Goal: Task Accomplishment & Management: Complete application form

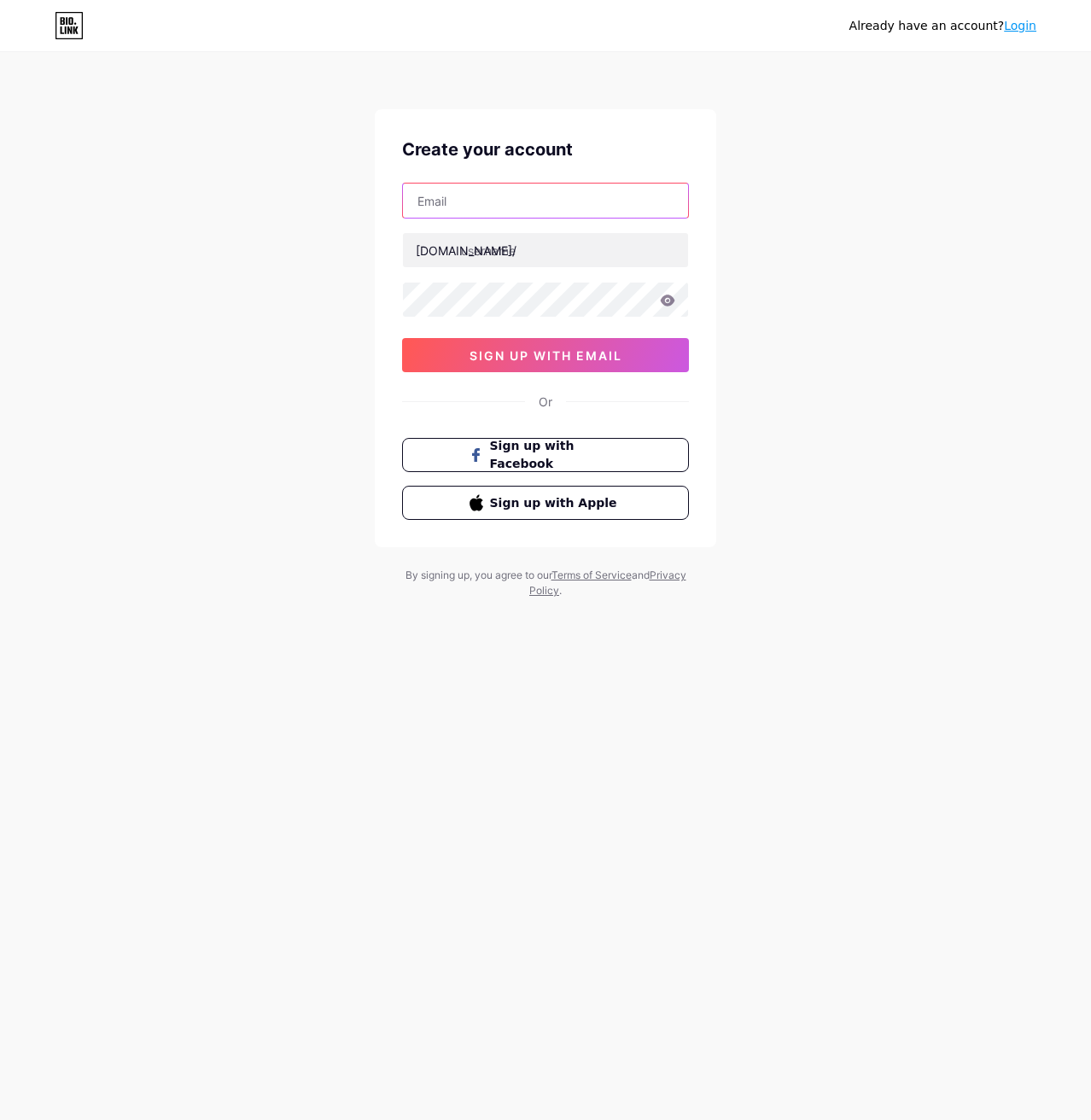
click at [477, 203] on input "text" at bounding box center [545, 201] width 285 height 35
type input "[EMAIL_ADDRESS][DOMAIN_NAME]"
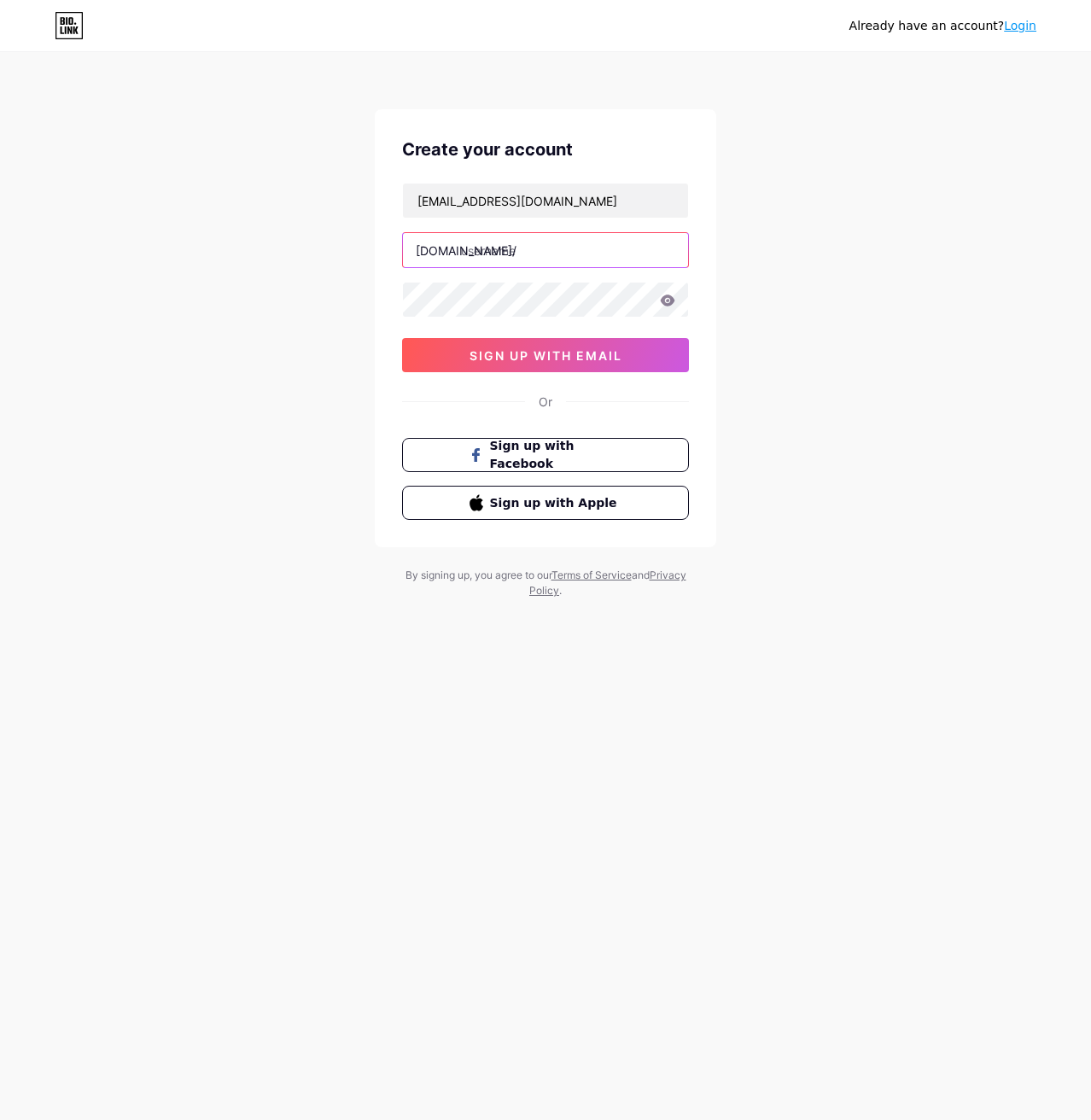
click at [527, 251] on input "text" at bounding box center [545, 250] width 285 height 35
type input "hmd11111"
click at [558, 352] on span "sign up with email" at bounding box center [546, 356] width 153 height 15
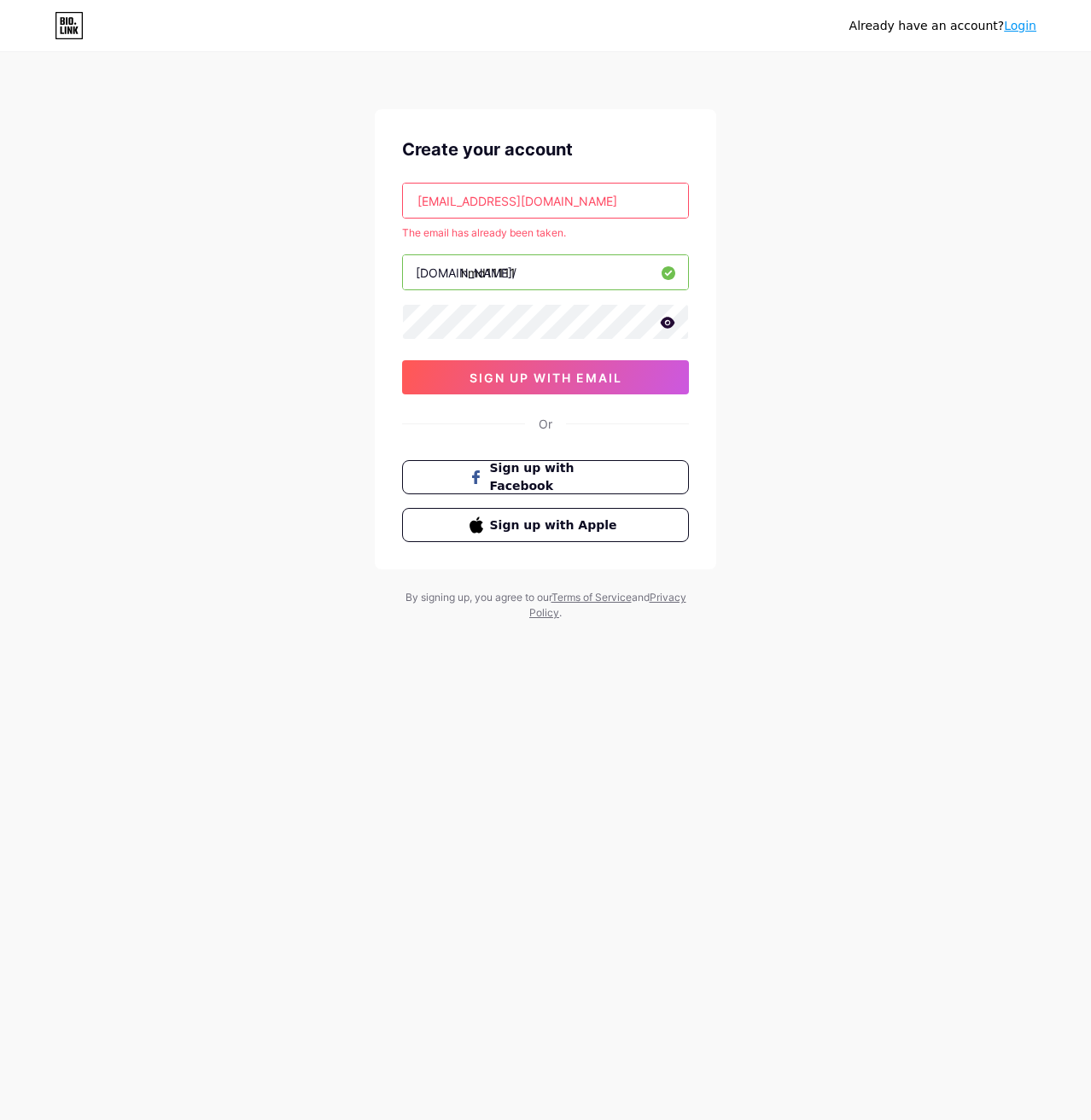
click at [674, 328] on icon at bounding box center [667, 322] width 15 height 12
click at [591, 382] on span "sign up with email" at bounding box center [546, 378] width 153 height 15
click at [544, 424] on div "Or" at bounding box center [545, 423] width 14 height 18
click at [1020, 32] on link "Login" at bounding box center [1019, 25] width 33 height 14
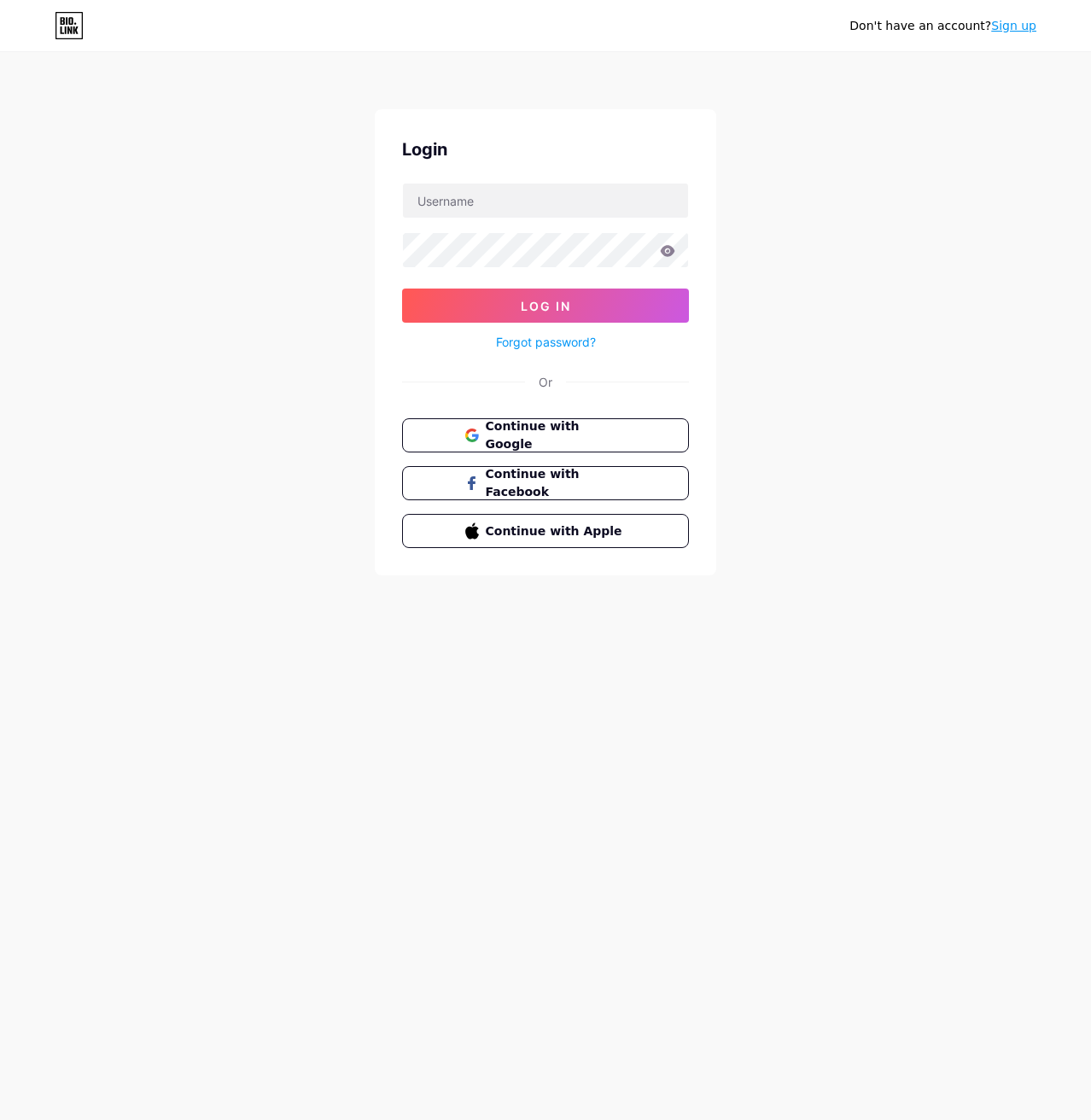
click at [1016, 24] on link "Sign up" at bounding box center [1014, 25] width 45 height 14
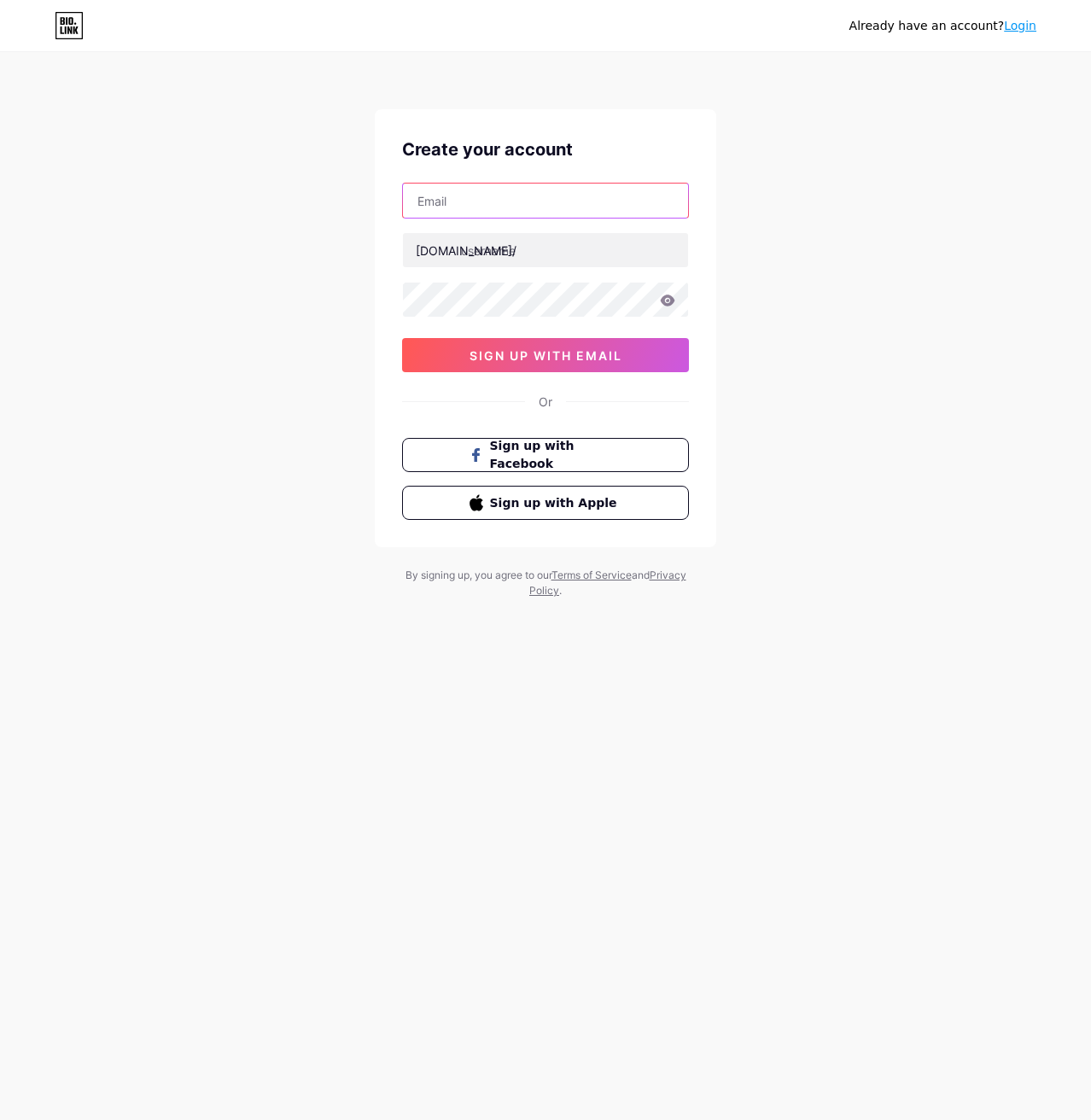
click at [545, 194] on input "text" at bounding box center [545, 201] width 285 height 35
type input "[EMAIL_ADDRESS][DOMAIN_NAME]"
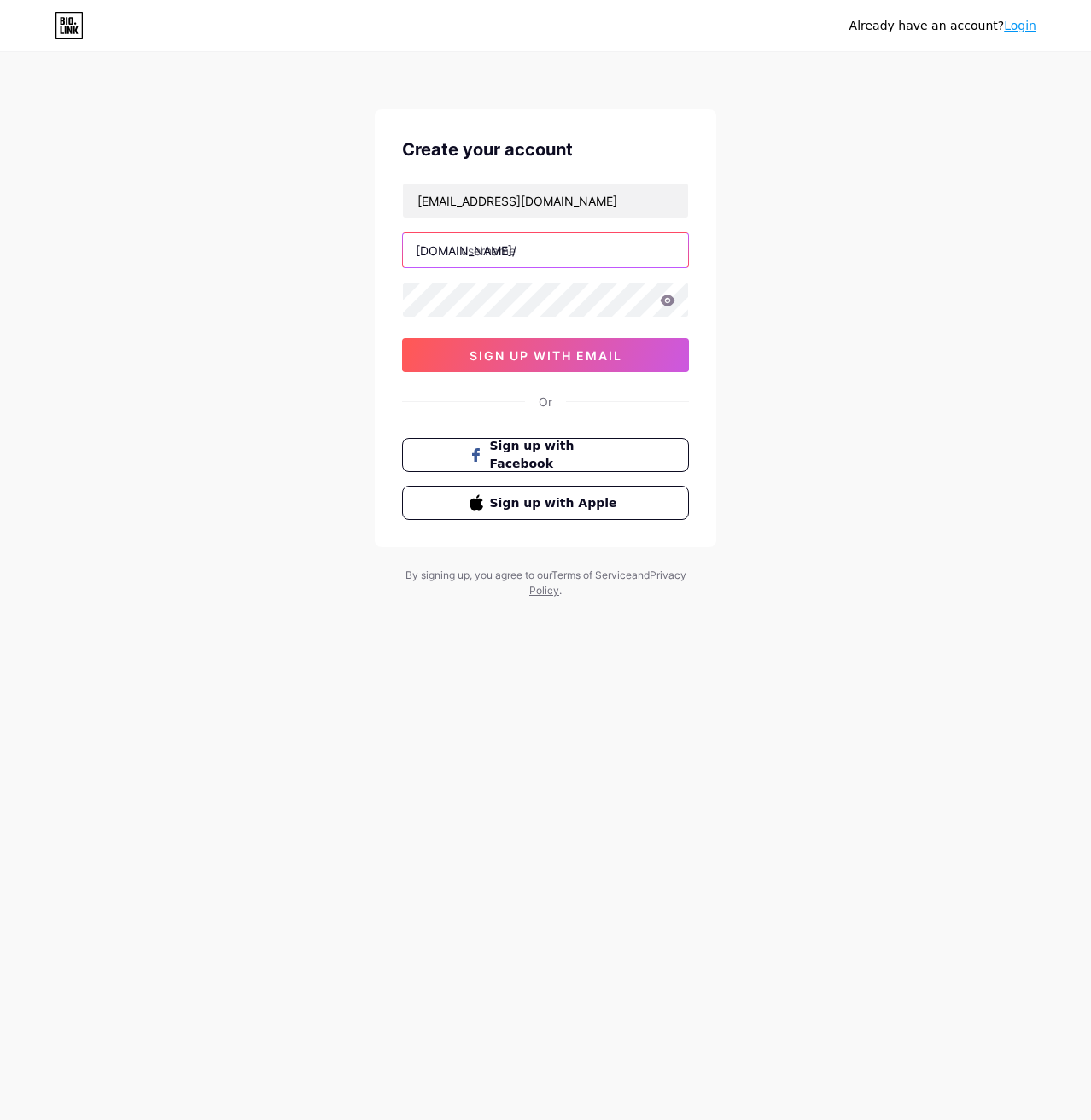
click at [543, 253] on input "text" at bounding box center [545, 250] width 285 height 35
type input "hmd1111"
click at [667, 301] on icon at bounding box center [668, 300] width 15 height 11
click at [599, 356] on span "sign up with email" at bounding box center [546, 356] width 153 height 15
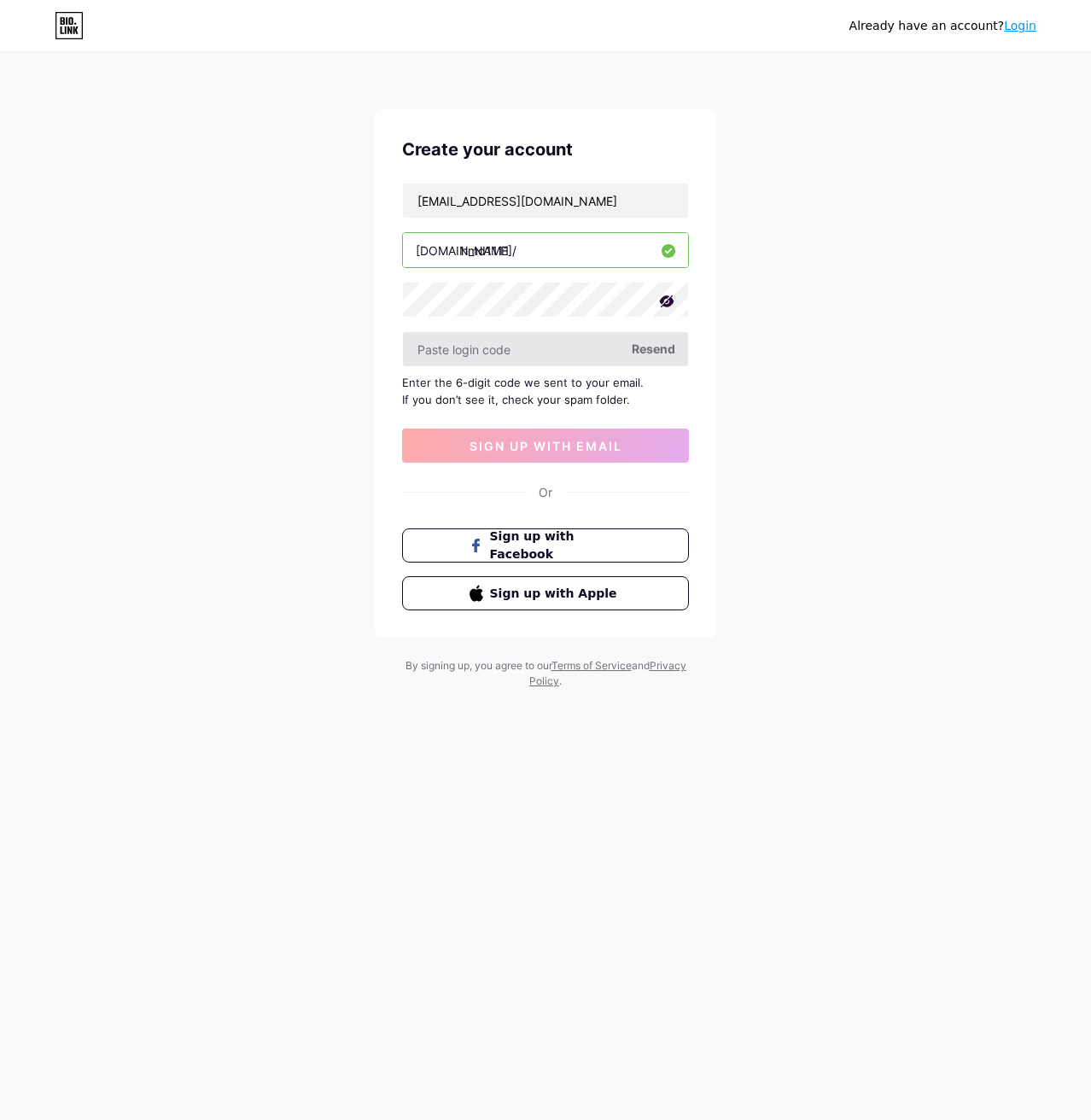
click at [575, 354] on input "text" at bounding box center [545, 349] width 285 height 35
type input "344194"
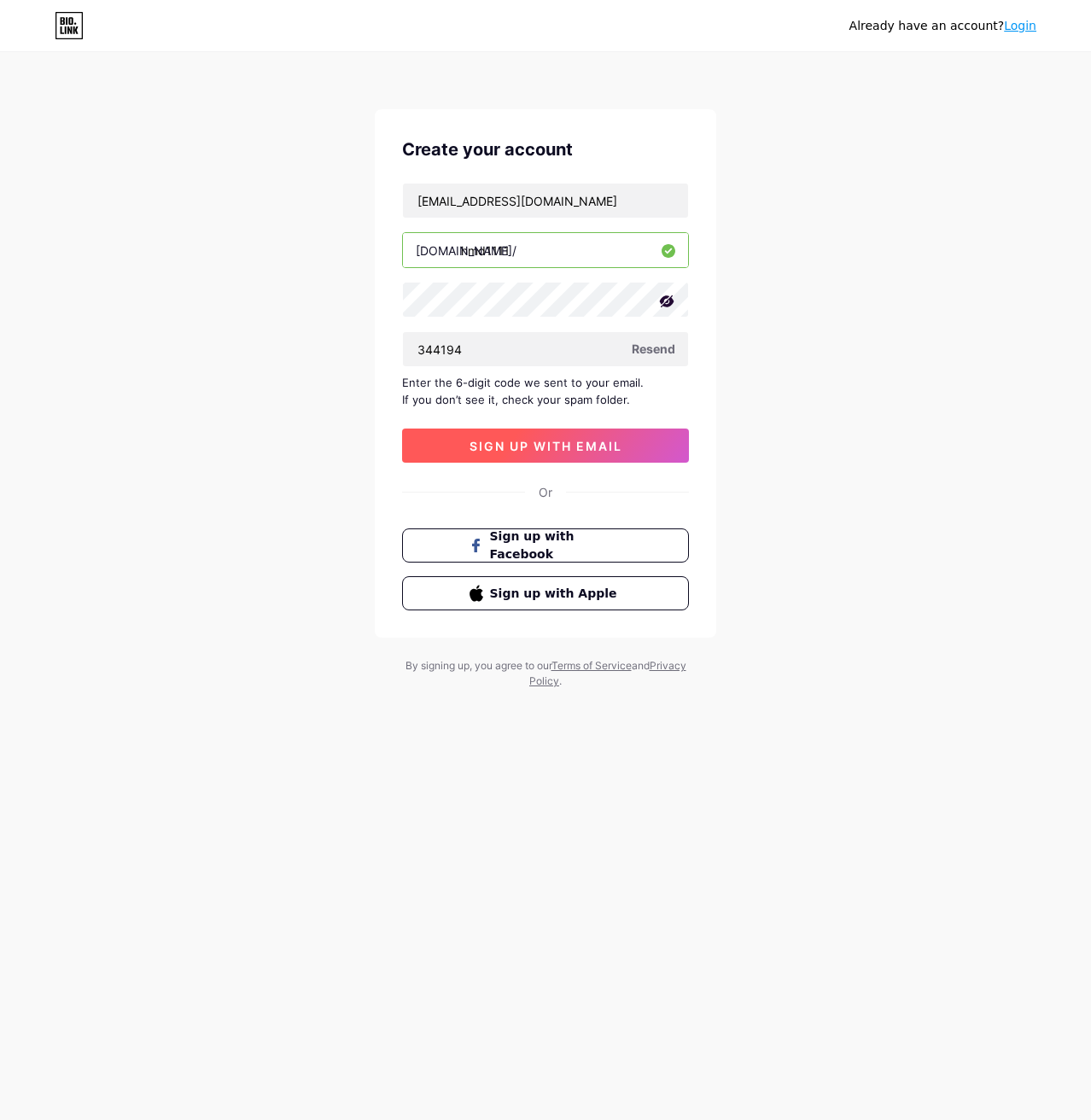
click at [567, 448] on span "sign up with email" at bounding box center [546, 446] width 153 height 15
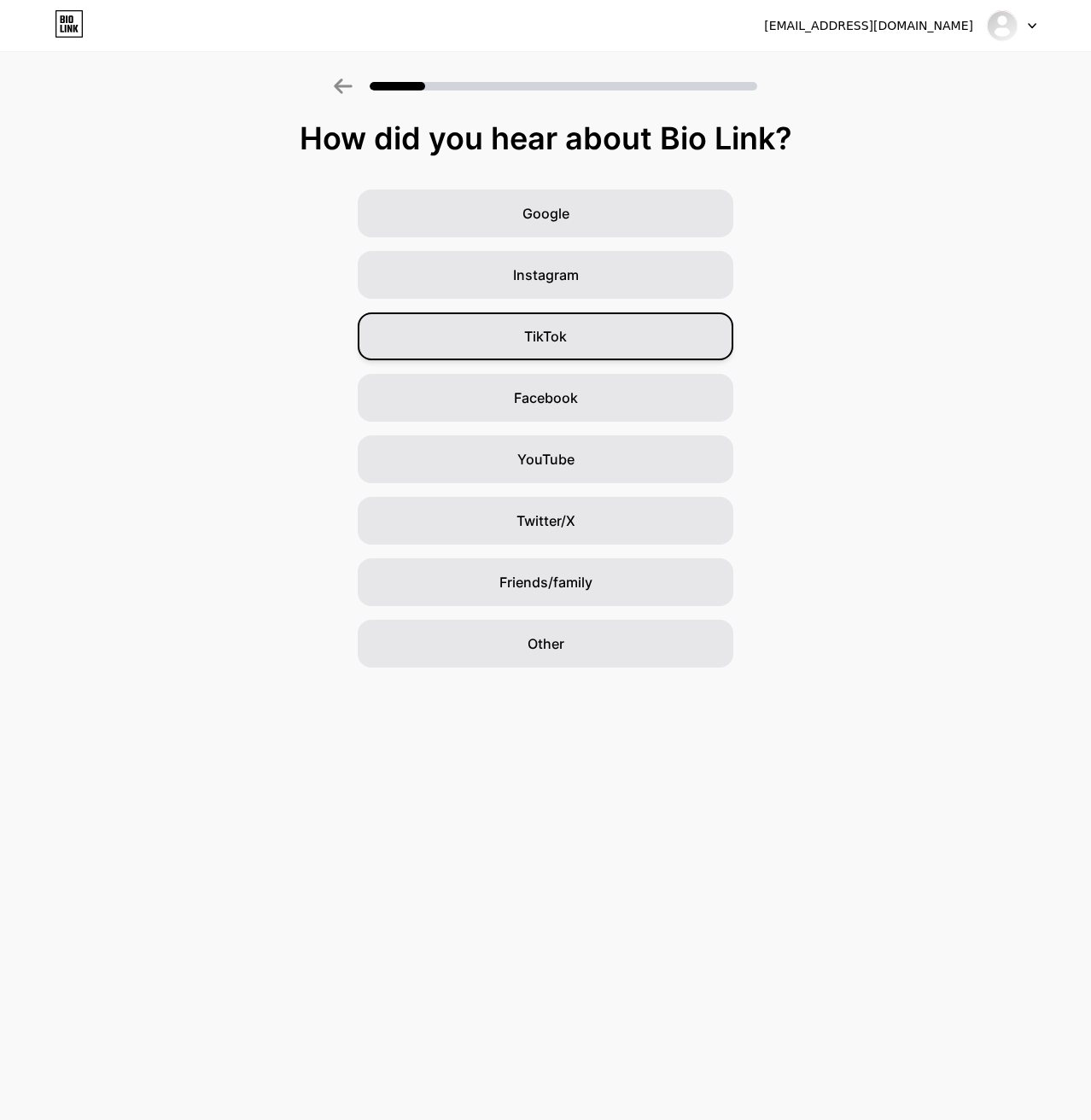
click at [543, 341] on span "TikTok" at bounding box center [545, 336] width 43 height 21
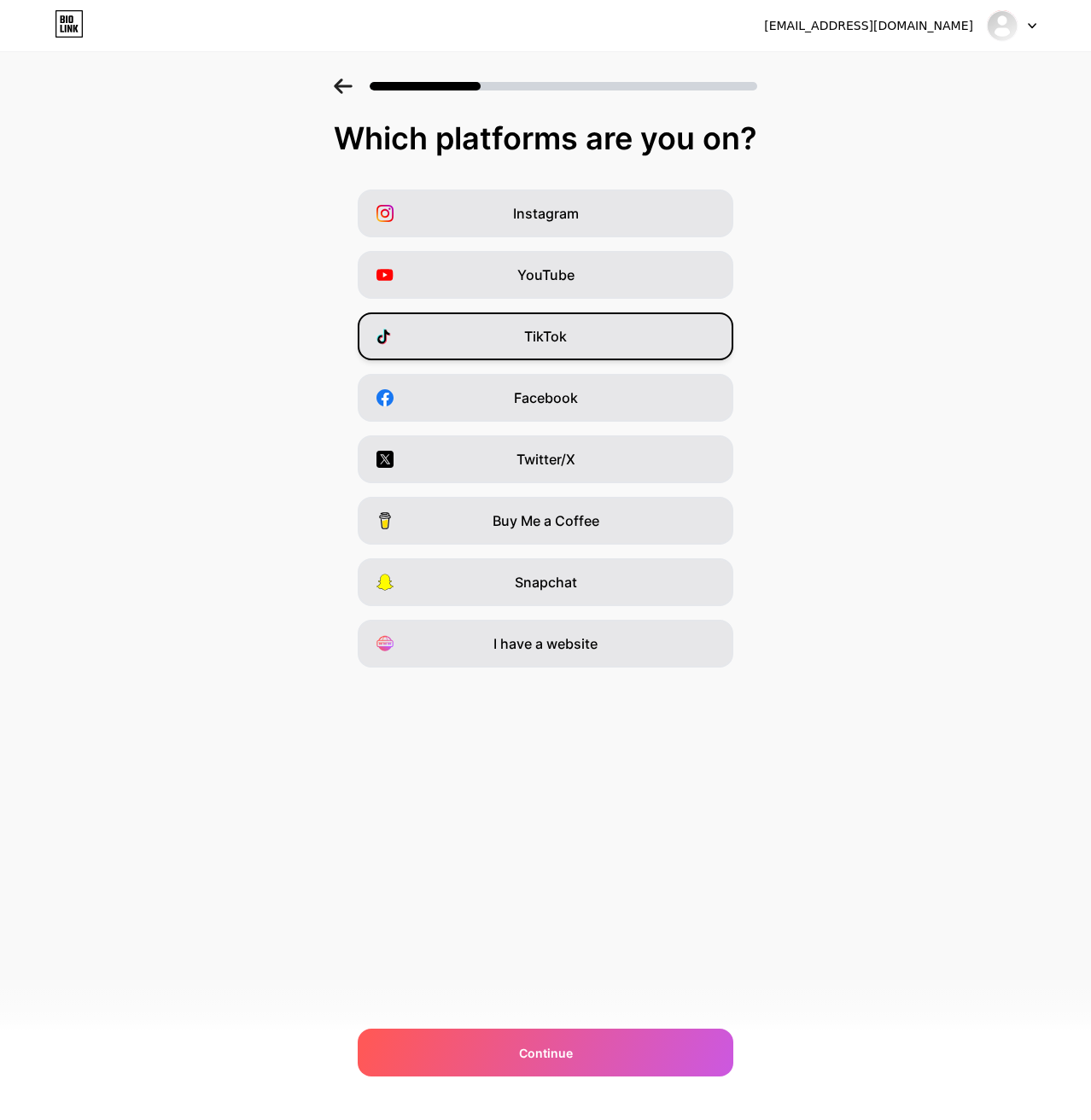
click at [542, 327] on span "TikTok" at bounding box center [545, 336] width 43 height 21
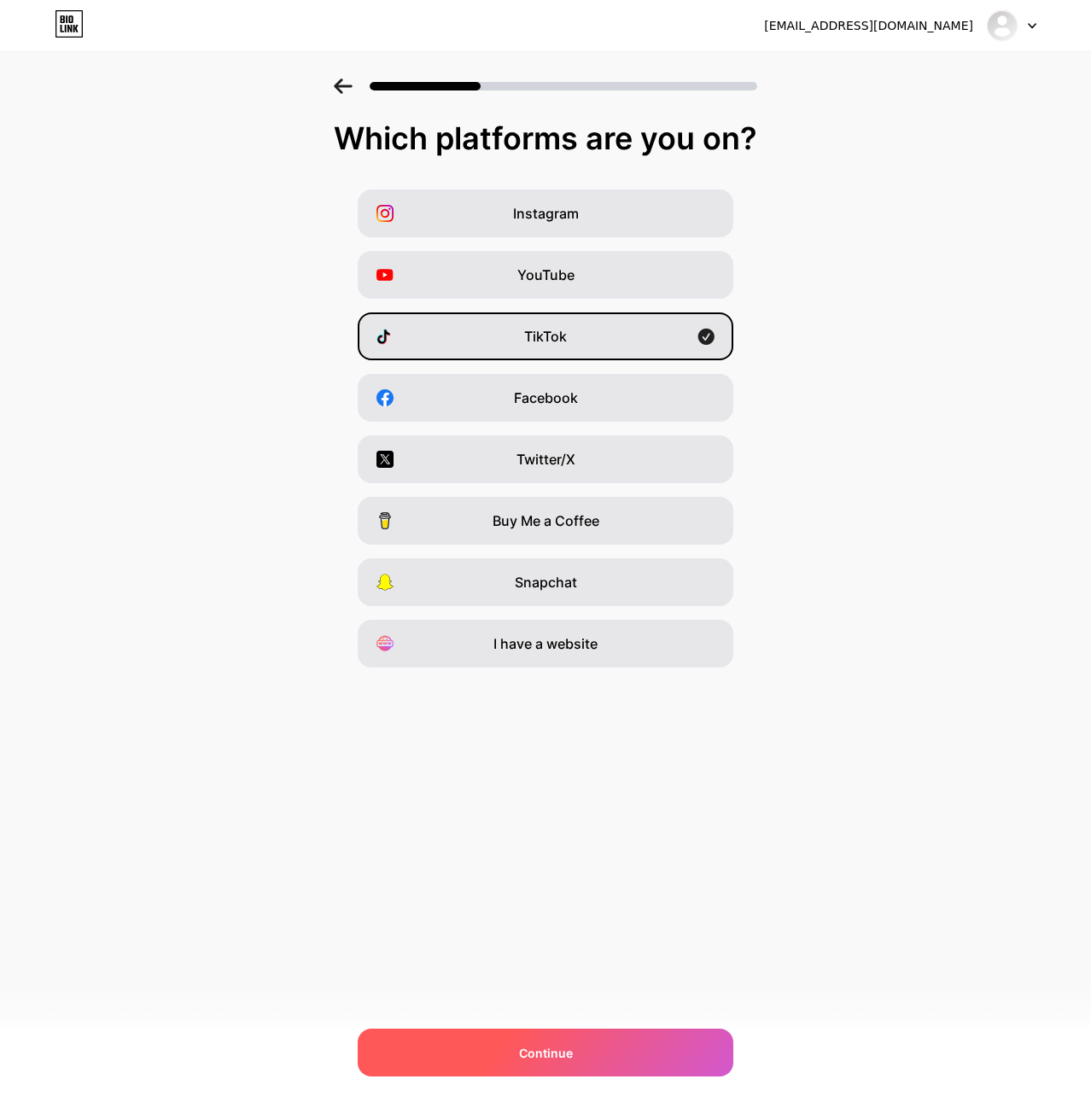
click at [605, 1039] on div "Continue" at bounding box center [545, 1052] width 375 height 48
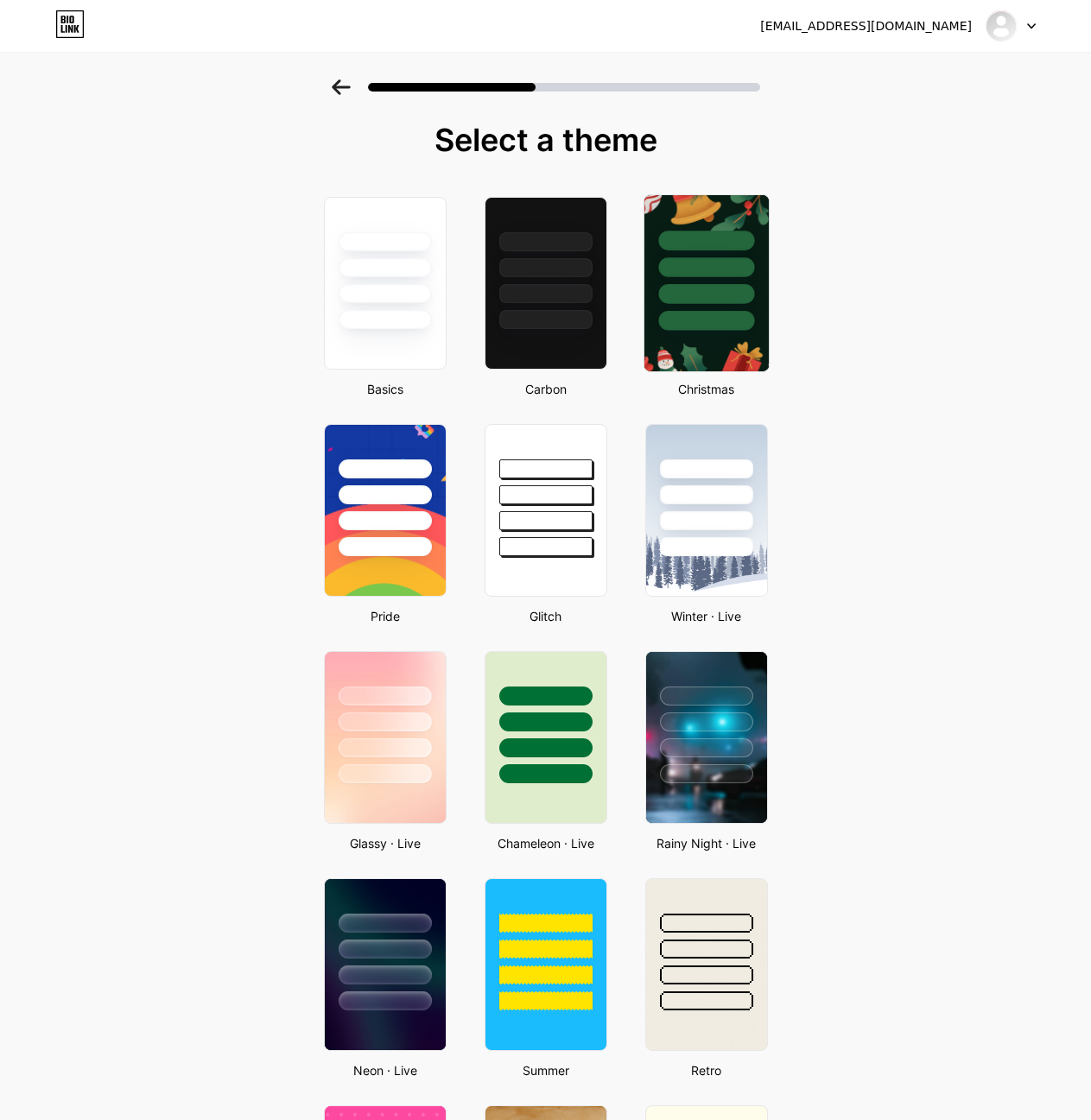
click at [719, 348] on img at bounding box center [706, 283] width 125 height 177
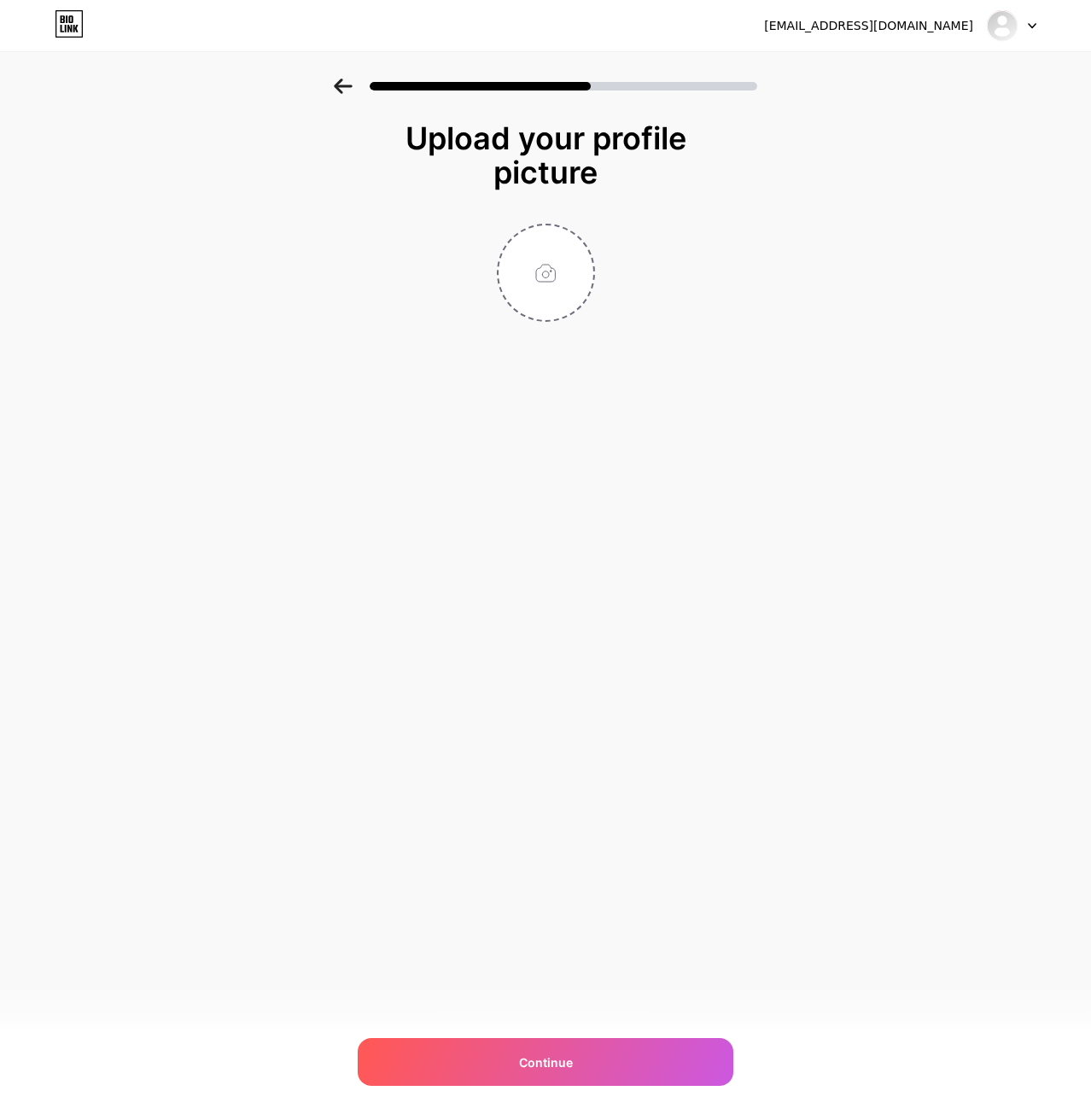
click at [341, 86] on icon at bounding box center [343, 86] width 18 height 15
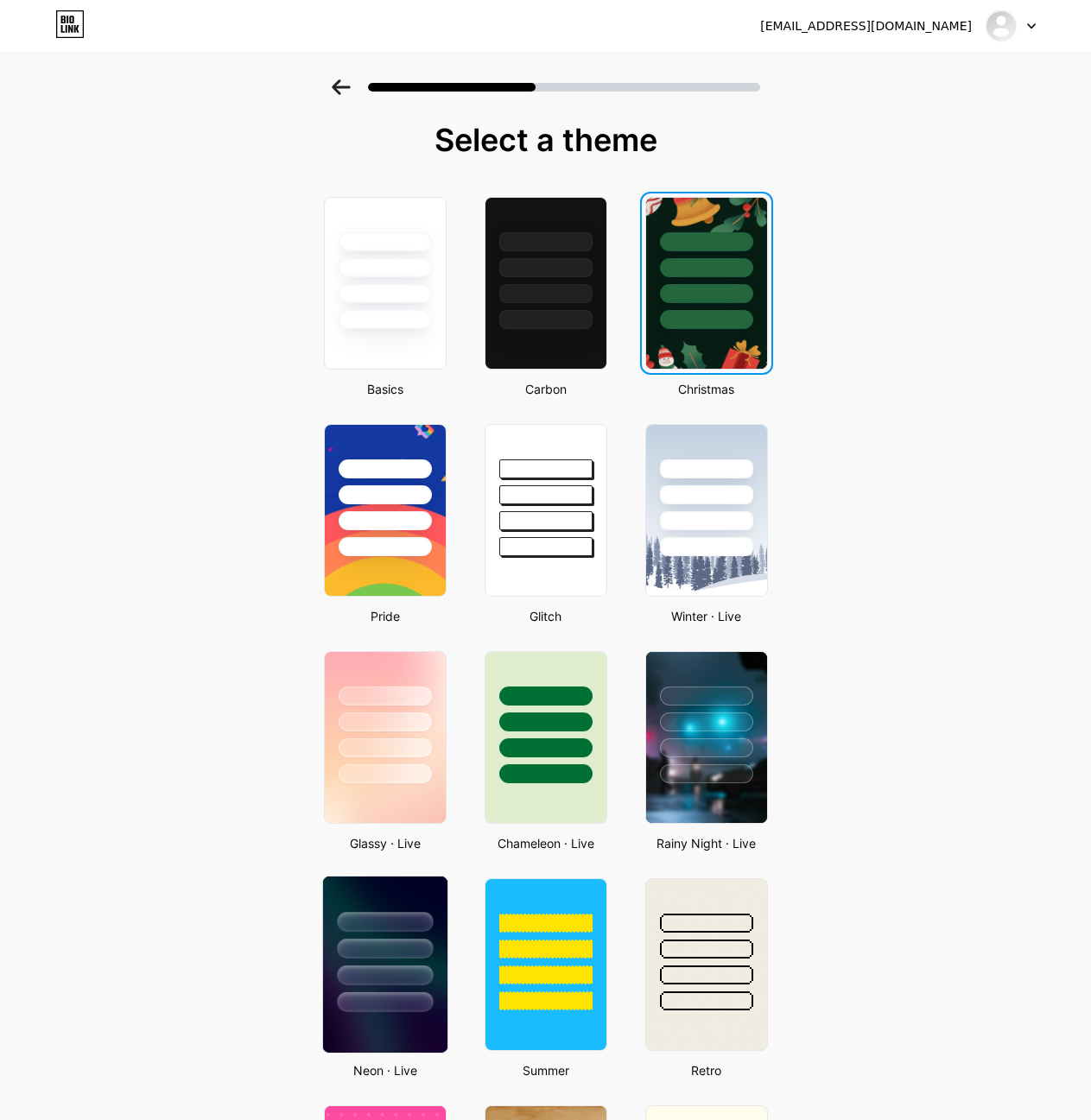
click at [401, 1024] on img at bounding box center [384, 964] width 125 height 177
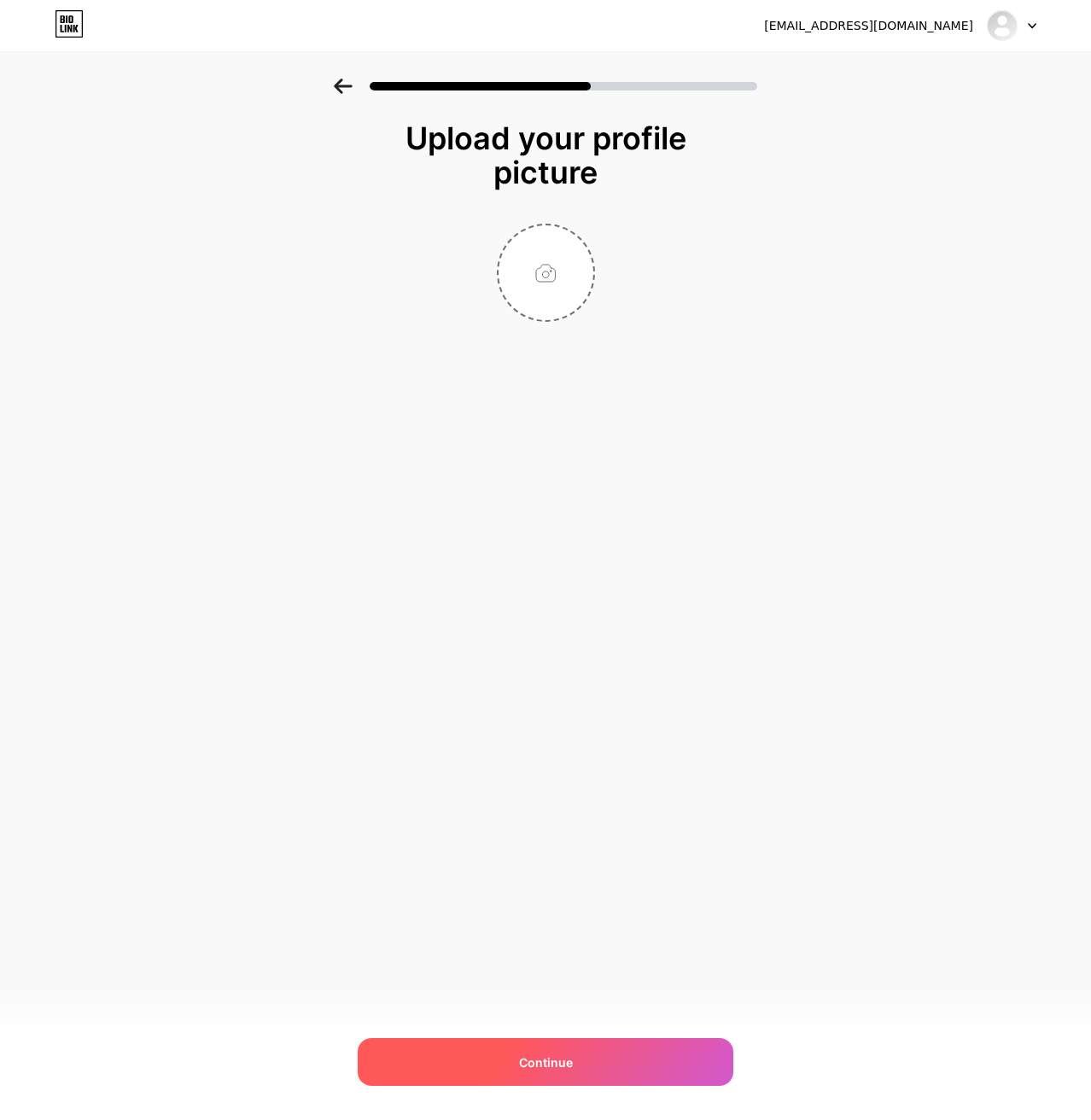
click at [592, 1056] on div "Continue" at bounding box center [545, 1061] width 375 height 48
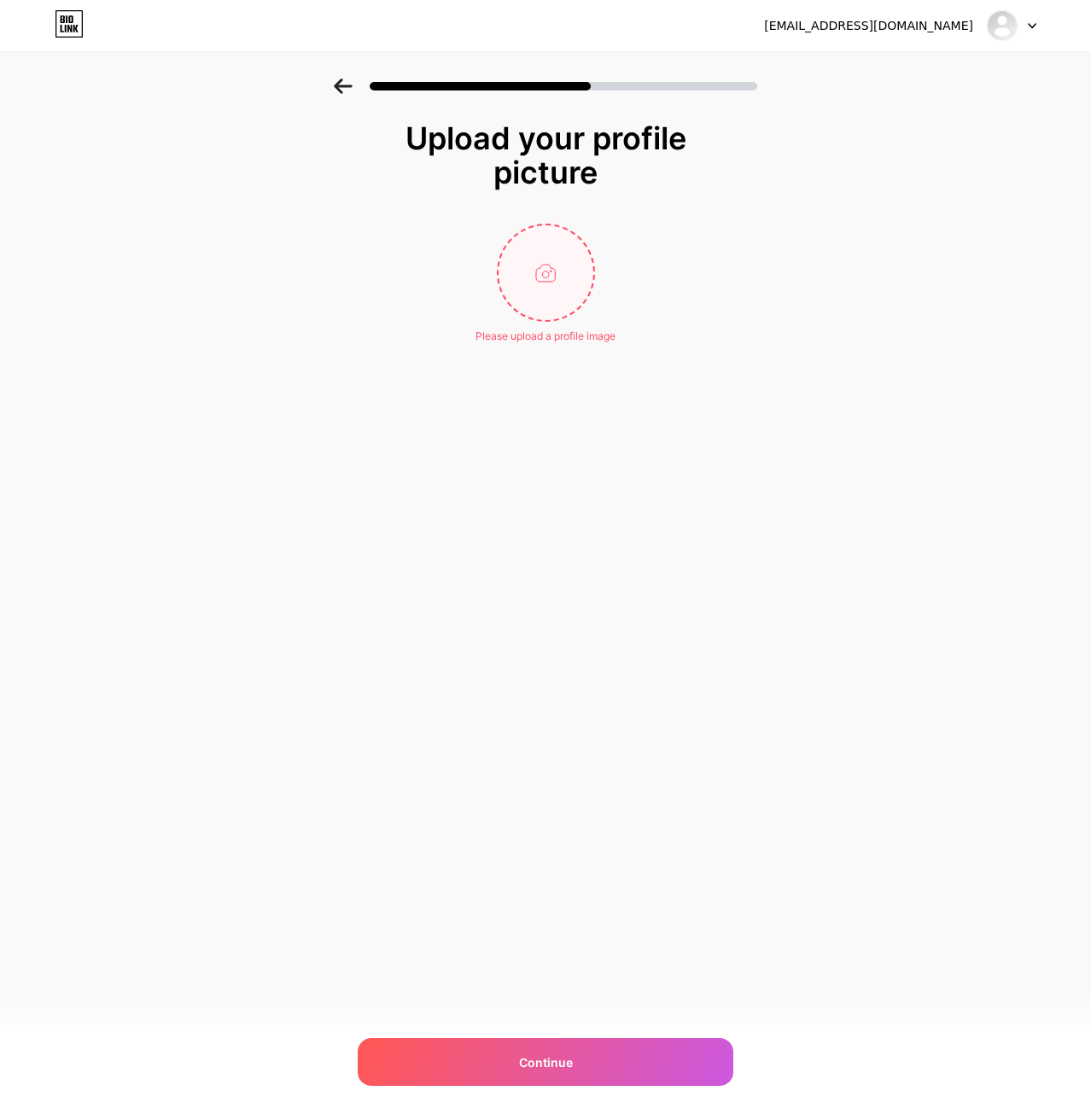
click at [553, 304] on input "file" at bounding box center [545, 272] width 94 height 94
drag, startPoint x: 334, startPoint y: 418, endPoint x: 437, endPoint y: 457, distance: 110.1
click at [333, 418] on div "Upload your profile picture Please upload a profile image Continue" at bounding box center [545, 254] width 1091 height 351
click at [545, 272] on input "file" at bounding box center [545, 272] width 94 height 94
type input "C:\fakepath\z7116549455362_b4329b565e7d3a099c87761d2dd35dac.jpg"
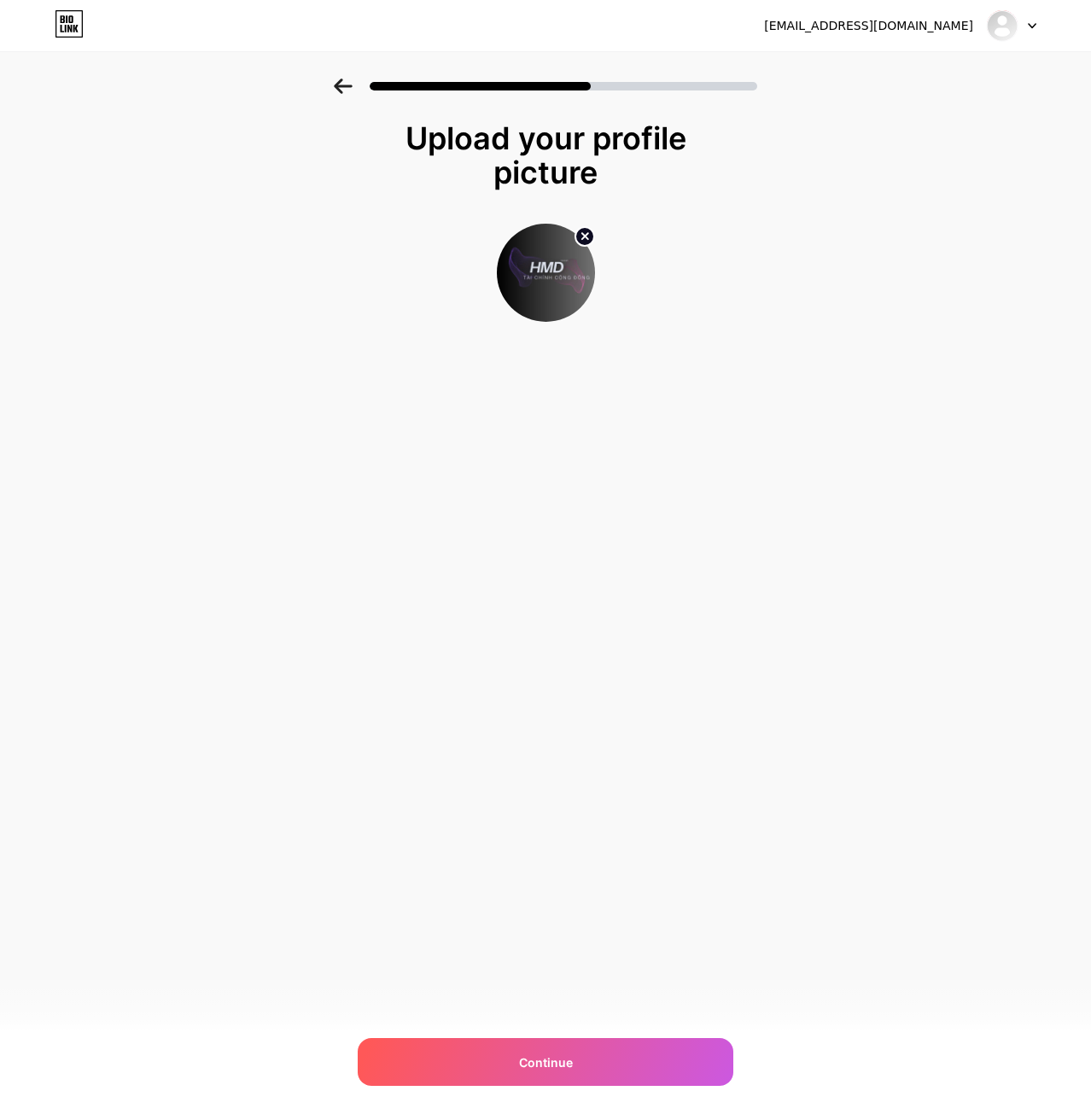
click at [578, 231] on circle at bounding box center [584, 236] width 19 height 19
click at [547, 280] on input "file" at bounding box center [545, 272] width 94 height 94
type input "C:\fakepath\z7116549455362_b4329b565e7d3a099c87761d2dd35dac.jpg"
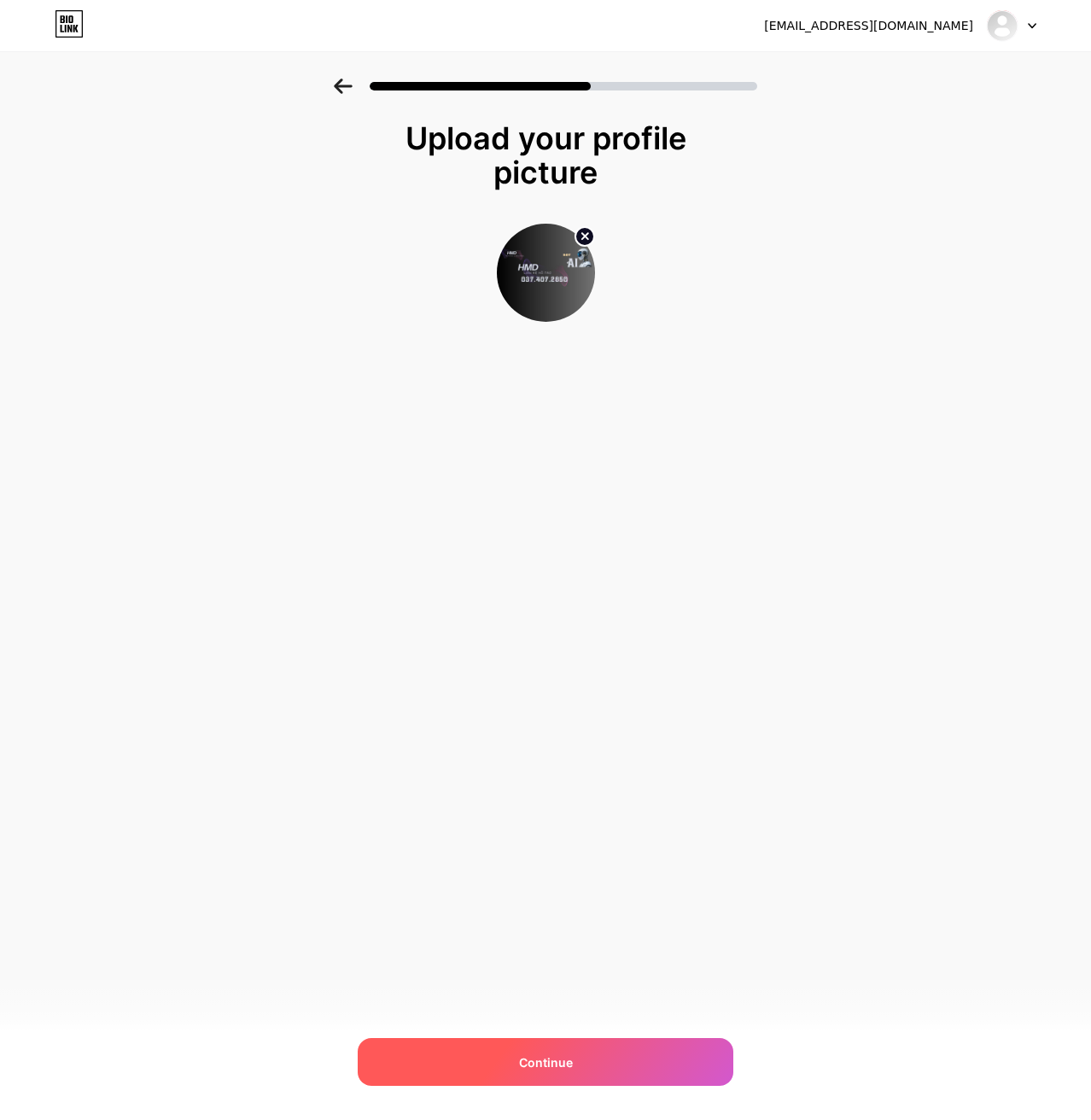
click at [564, 1062] on span "Continue" at bounding box center [546, 1061] width 54 height 18
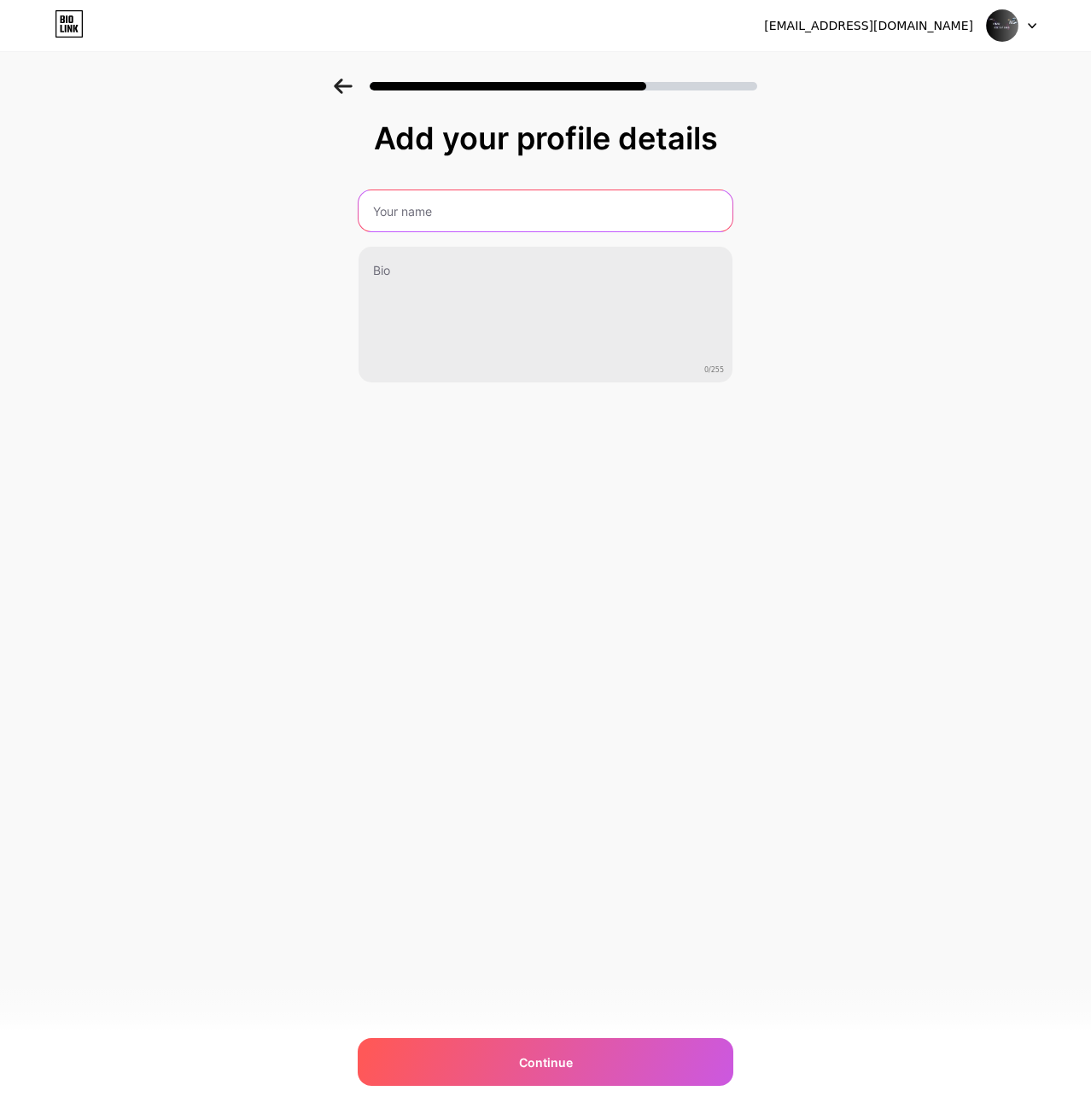
click at [511, 215] on input "text" at bounding box center [545, 211] width 373 height 41
type input "HMD"
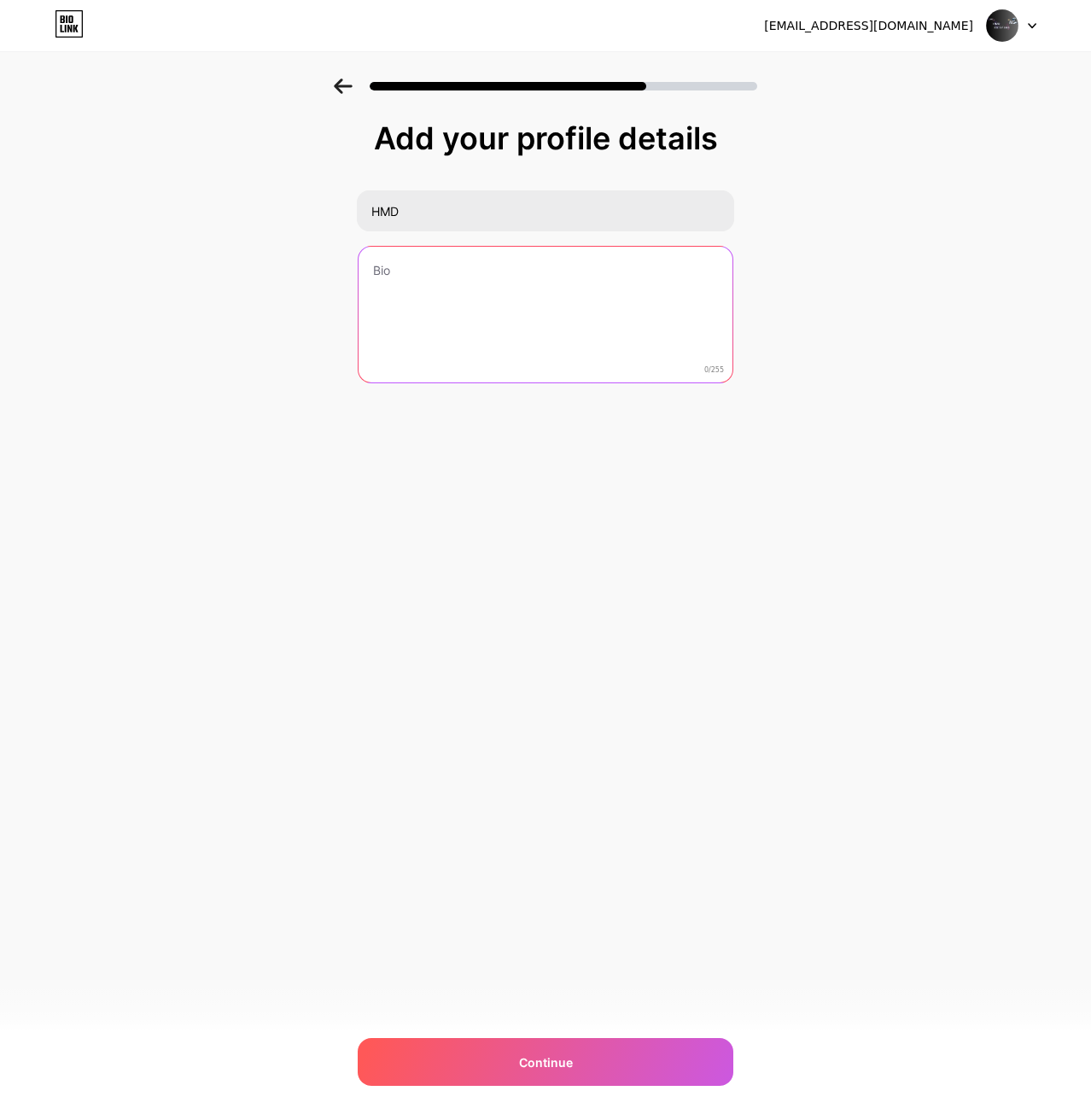
click at [571, 281] on textarea at bounding box center [545, 315] width 373 height 137
drag, startPoint x: 588, startPoint y: 302, endPoint x: 673, endPoint y: 301, distance: 85.0
click at [603, 301] on textarea "Ta" at bounding box center [545, 315] width 377 height 139
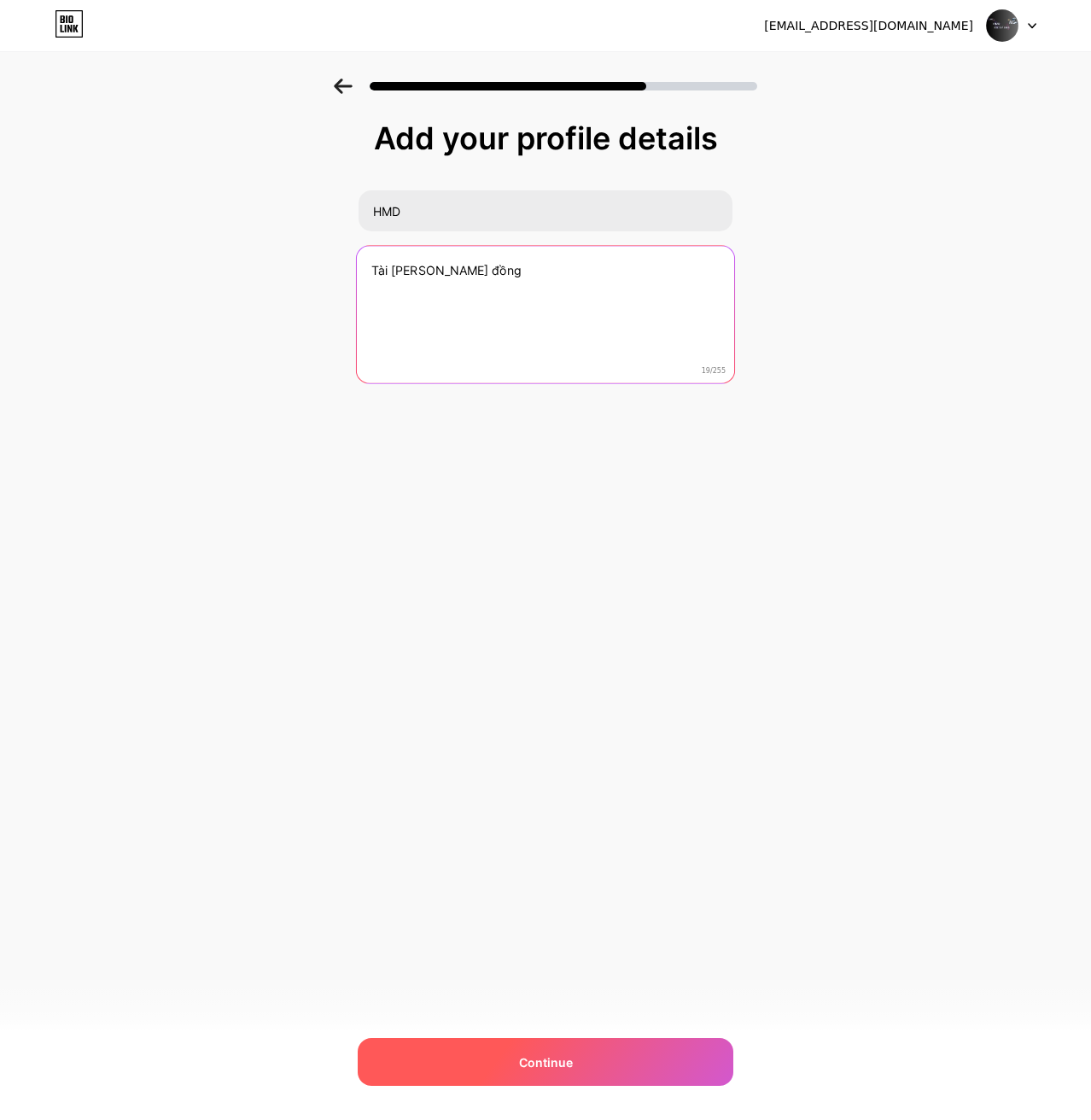
type textarea "Tài [PERSON_NAME] đồng"
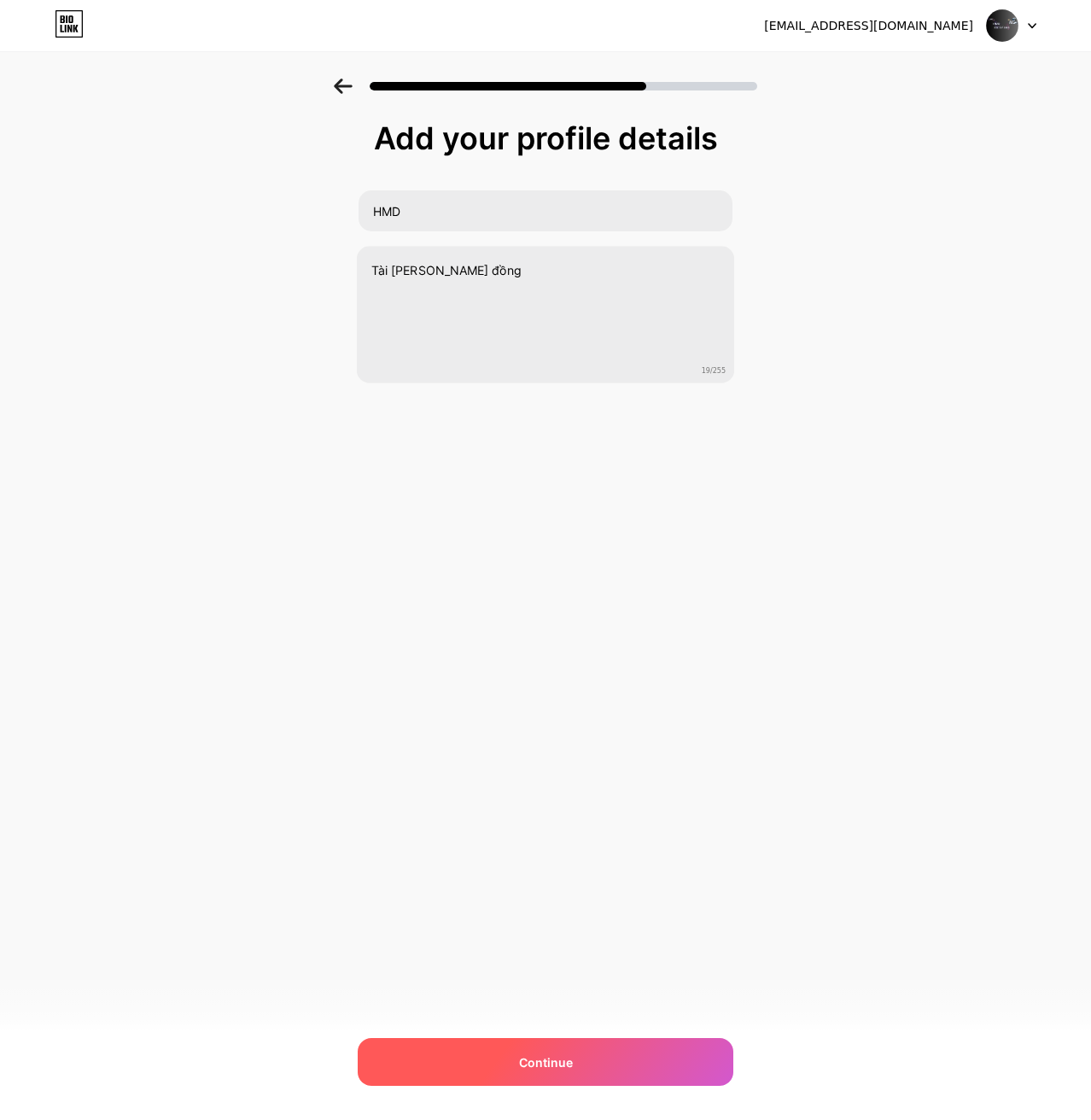
click at [636, 1043] on div "Continue" at bounding box center [545, 1061] width 375 height 48
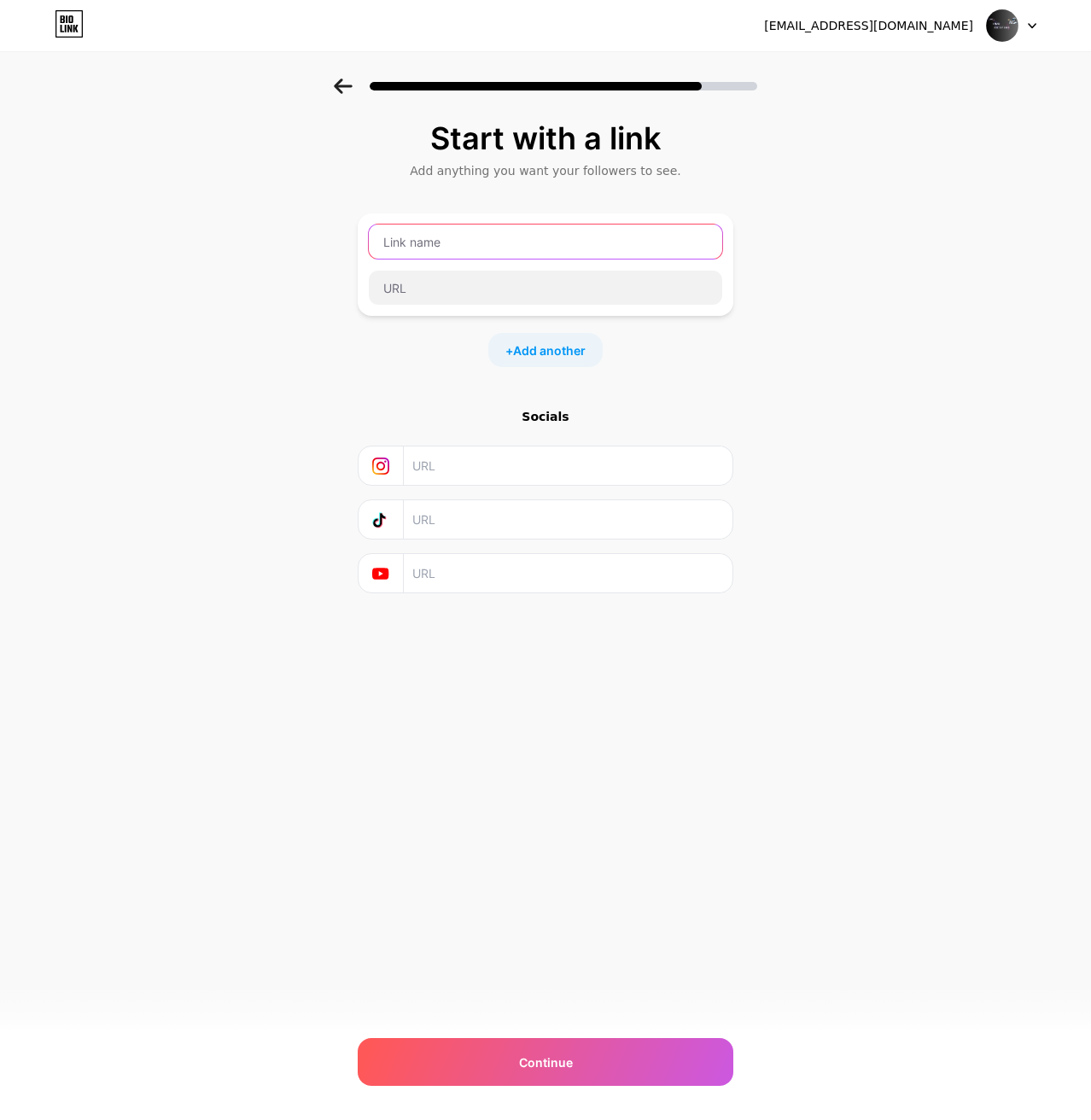
click at [541, 244] on input "text" at bounding box center [545, 241] width 354 height 35
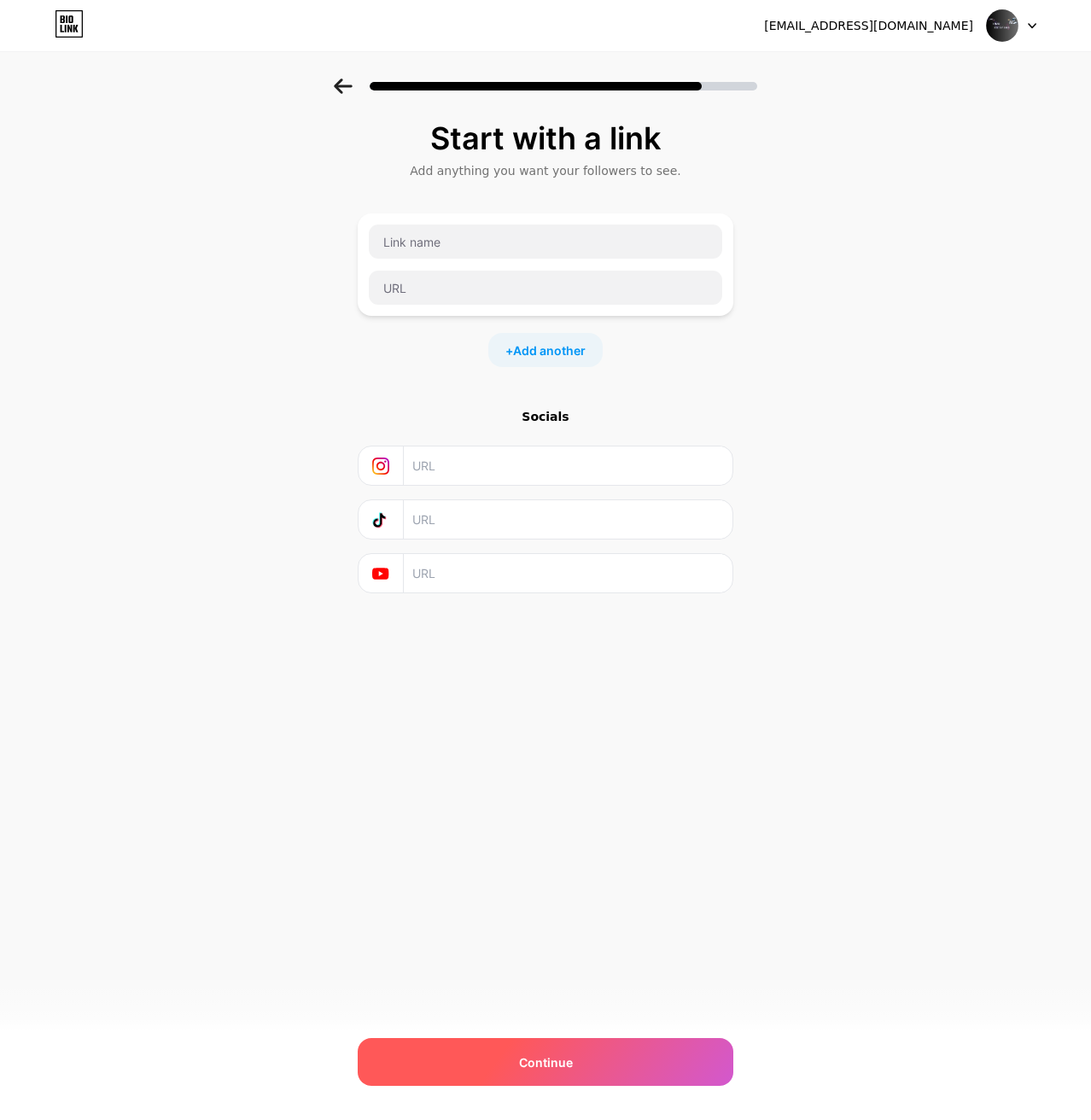
click at [643, 1047] on div "Continue" at bounding box center [545, 1061] width 375 height 48
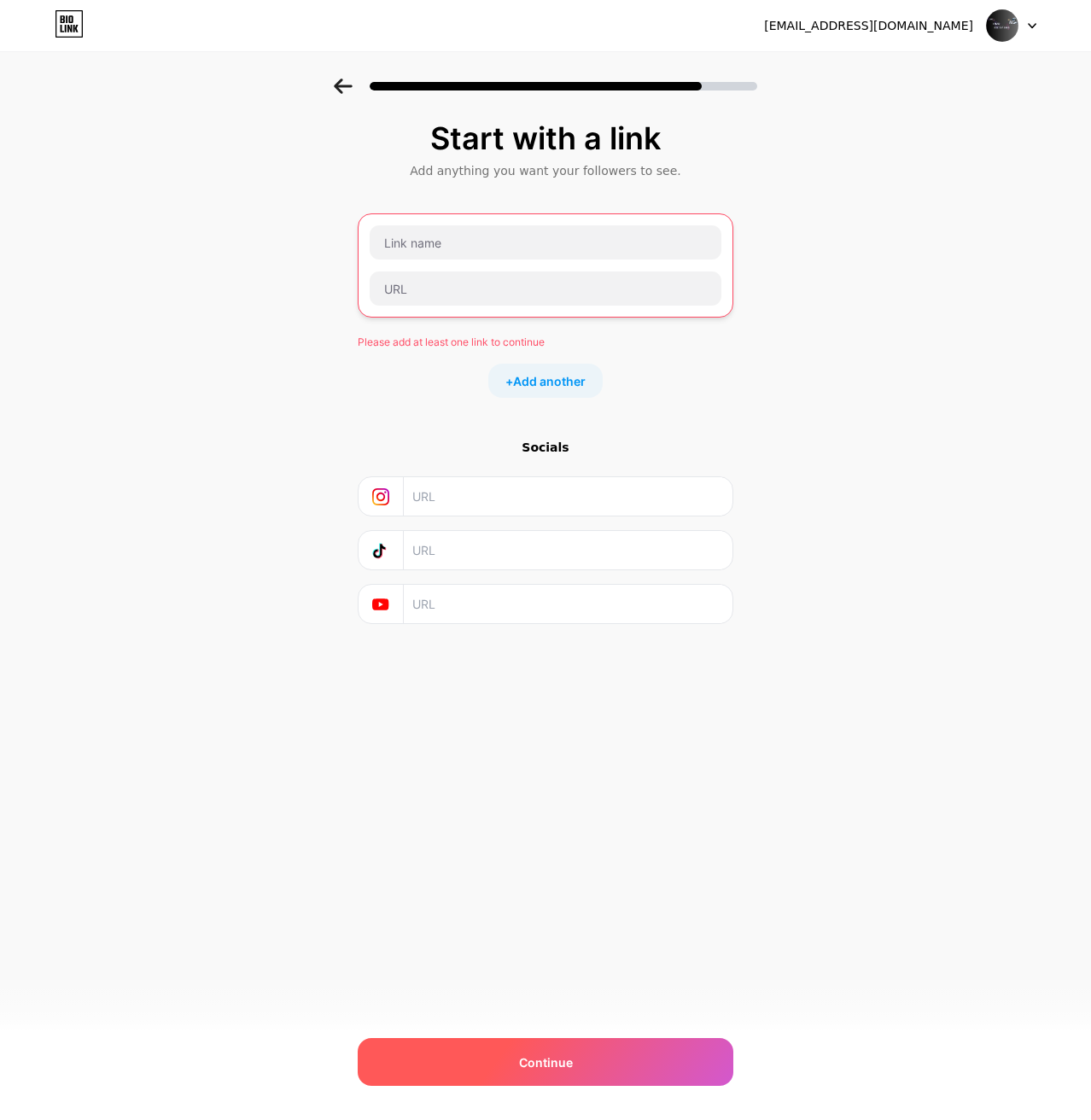
click at [643, 1052] on div "Continue" at bounding box center [545, 1061] width 375 height 48
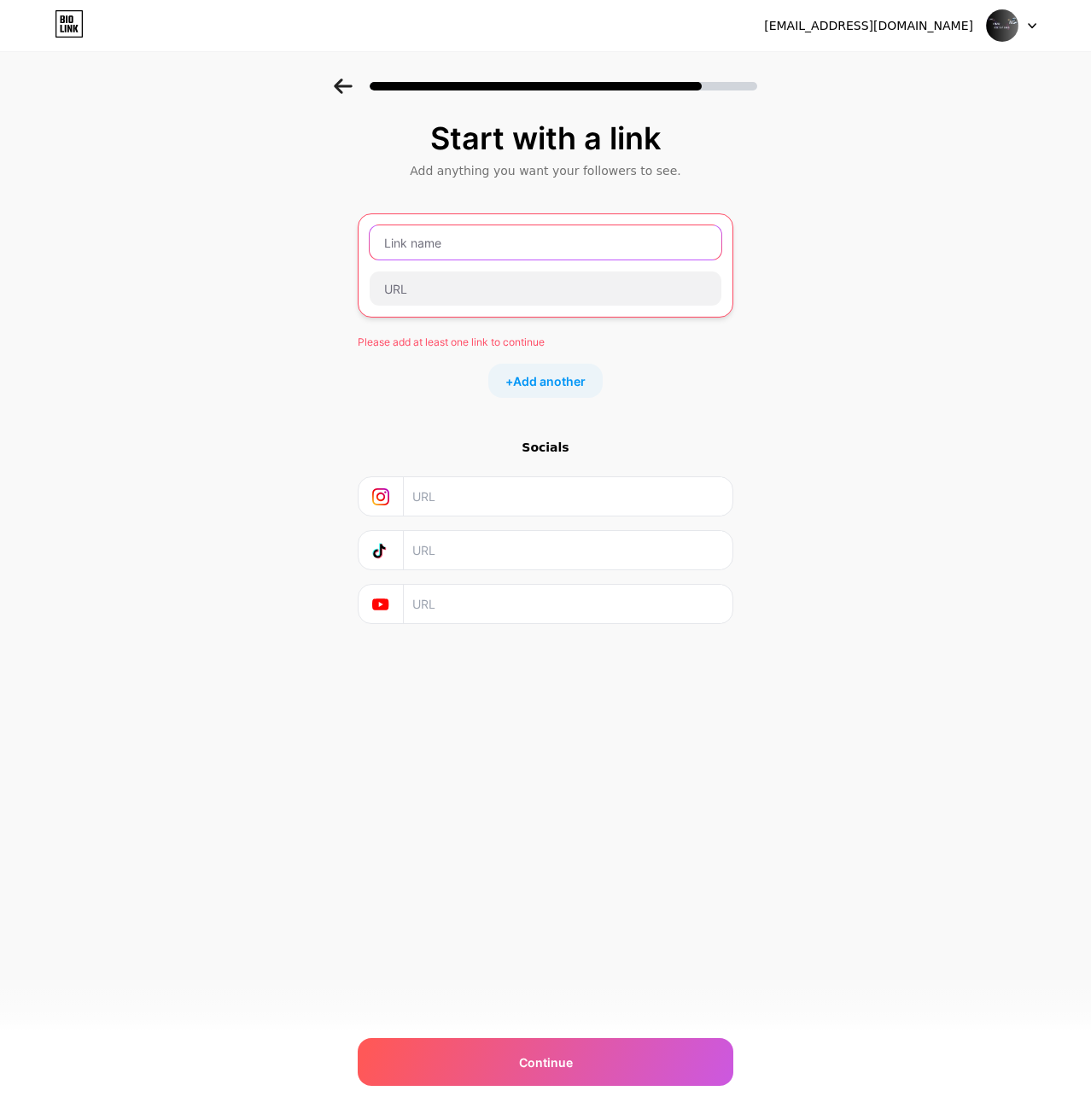
click at [483, 235] on input "text" at bounding box center [545, 242] width 352 height 35
click at [67, 28] on icon at bounding box center [69, 29] width 5 height 7
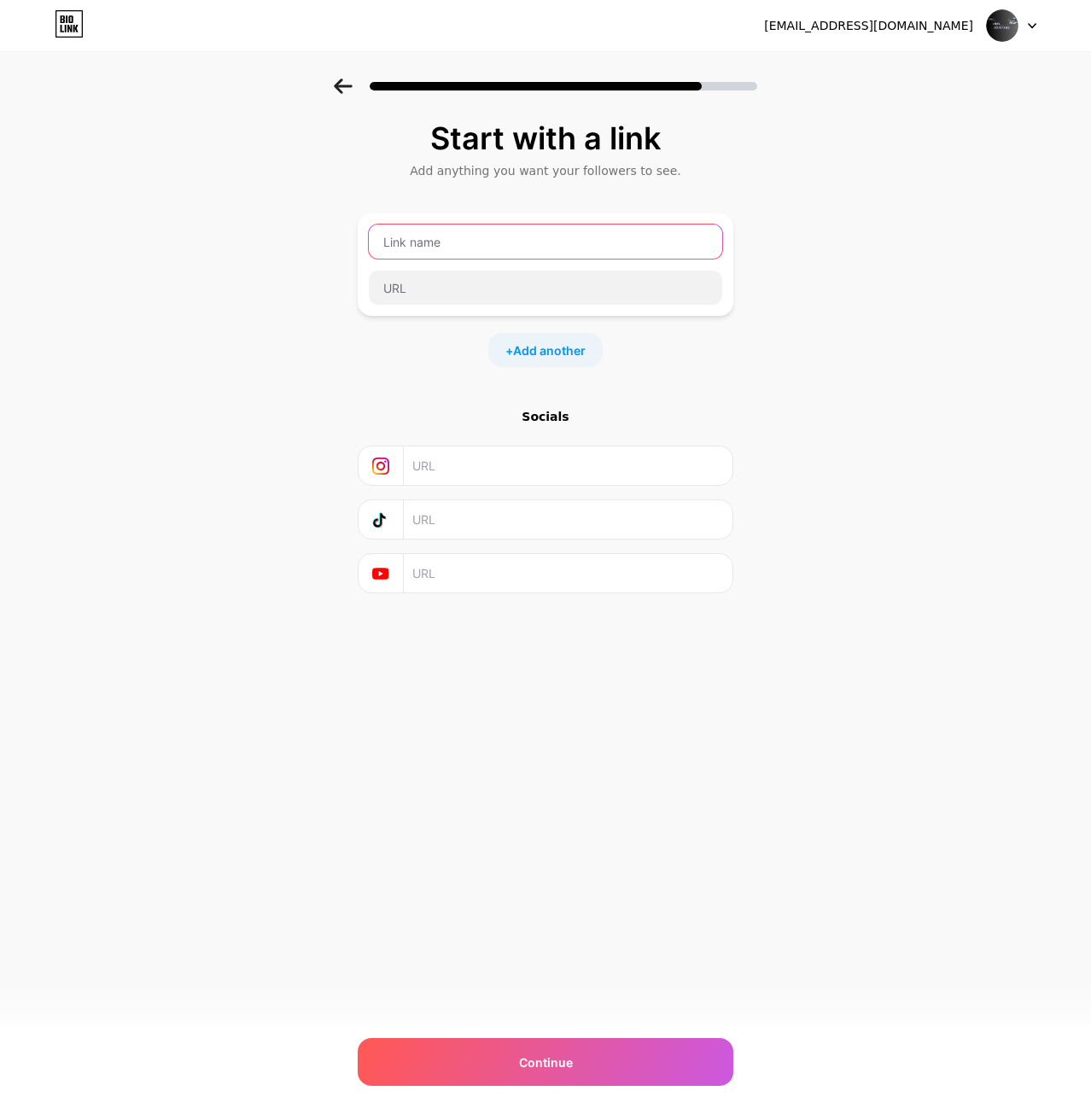
click at [465, 238] on input "text" at bounding box center [545, 241] width 354 height 35
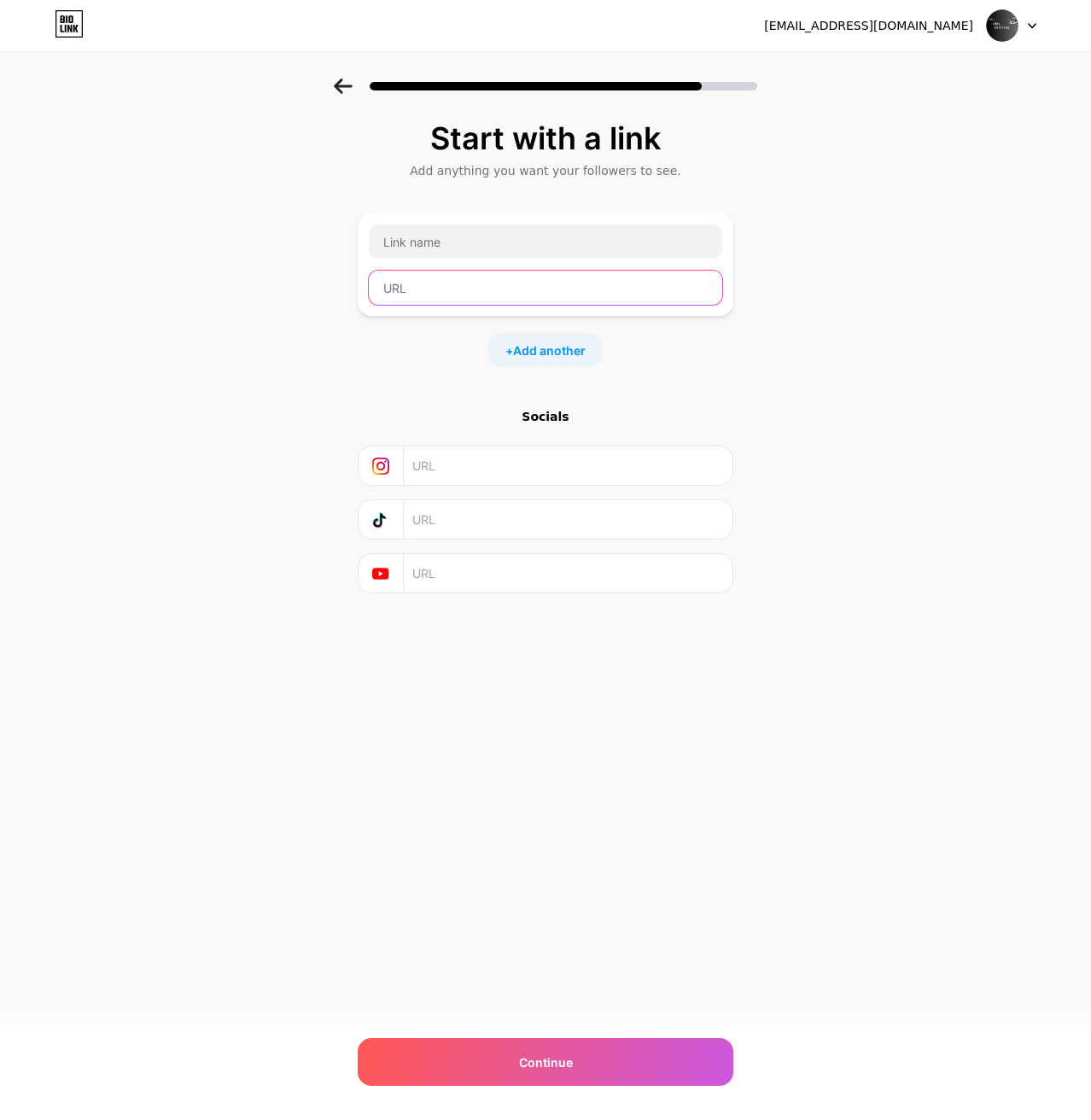
click at [507, 294] on input "text" at bounding box center [545, 287] width 354 height 35
click at [383, 521] on icon at bounding box center [381, 520] width 17 height 17
click at [474, 521] on input "text" at bounding box center [567, 519] width 310 height 38
click at [481, 522] on input "text" at bounding box center [567, 519] width 310 height 38
click at [482, 590] on input "text" at bounding box center [567, 572] width 310 height 38
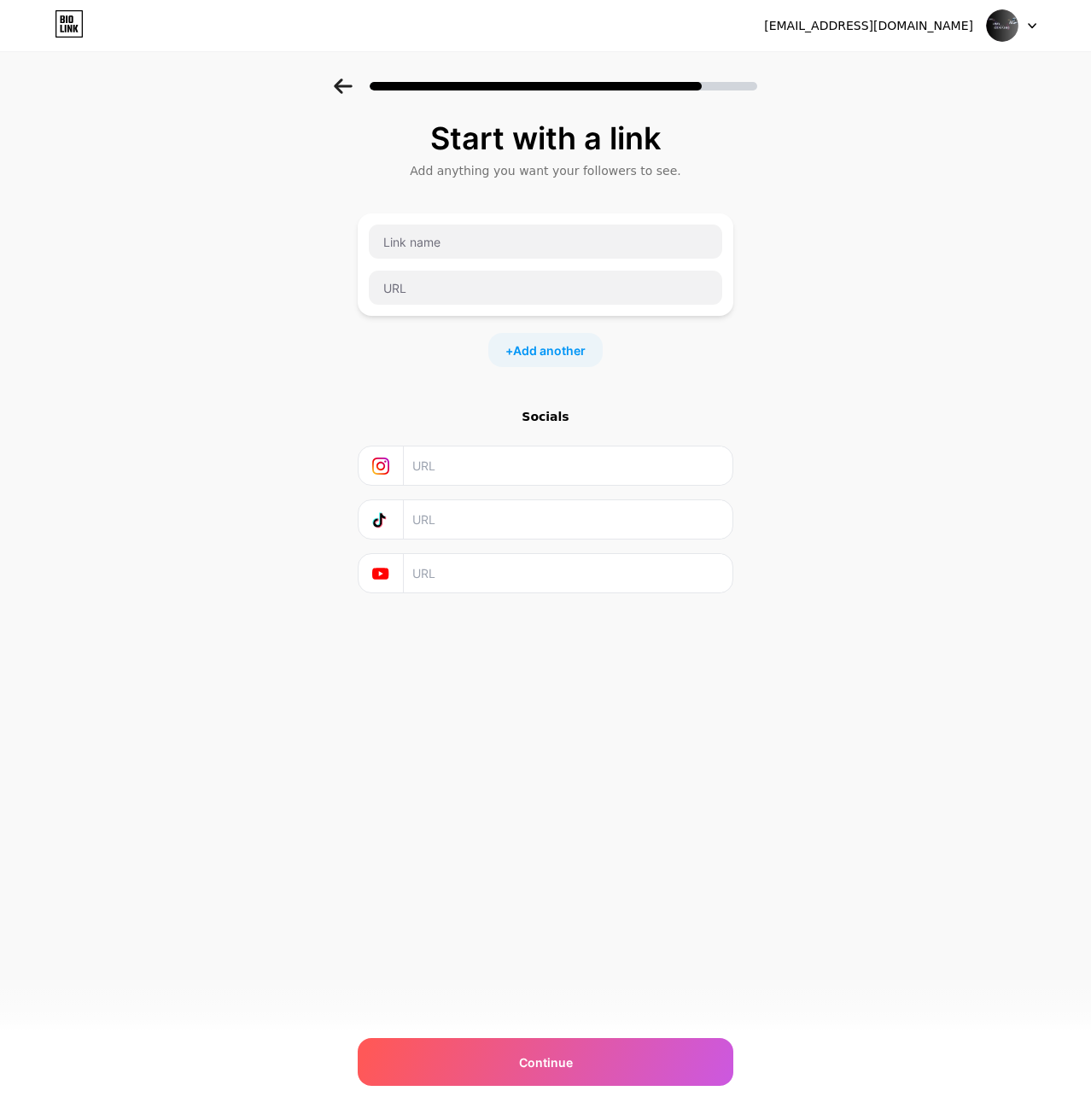
drag, startPoint x: 455, startPoint y: 468, endPoint x: 472, endPoint y: 538, distance: 72.0
click at [455, 469] on input "text" at bounding box center [567, 465] width 310 height 38
drag, startPoint x: 480, startPoint y: 559, endPoint x: 491, endPoint y: 575, distance: 19.4
click at [483, 563] on input "text" at bounding box center [567, 572] width 310 height 38
drag, startPoint x: 628, startPoint y: 1050, endPoint x: 632, endPoint y: 1040, distance: 10.8
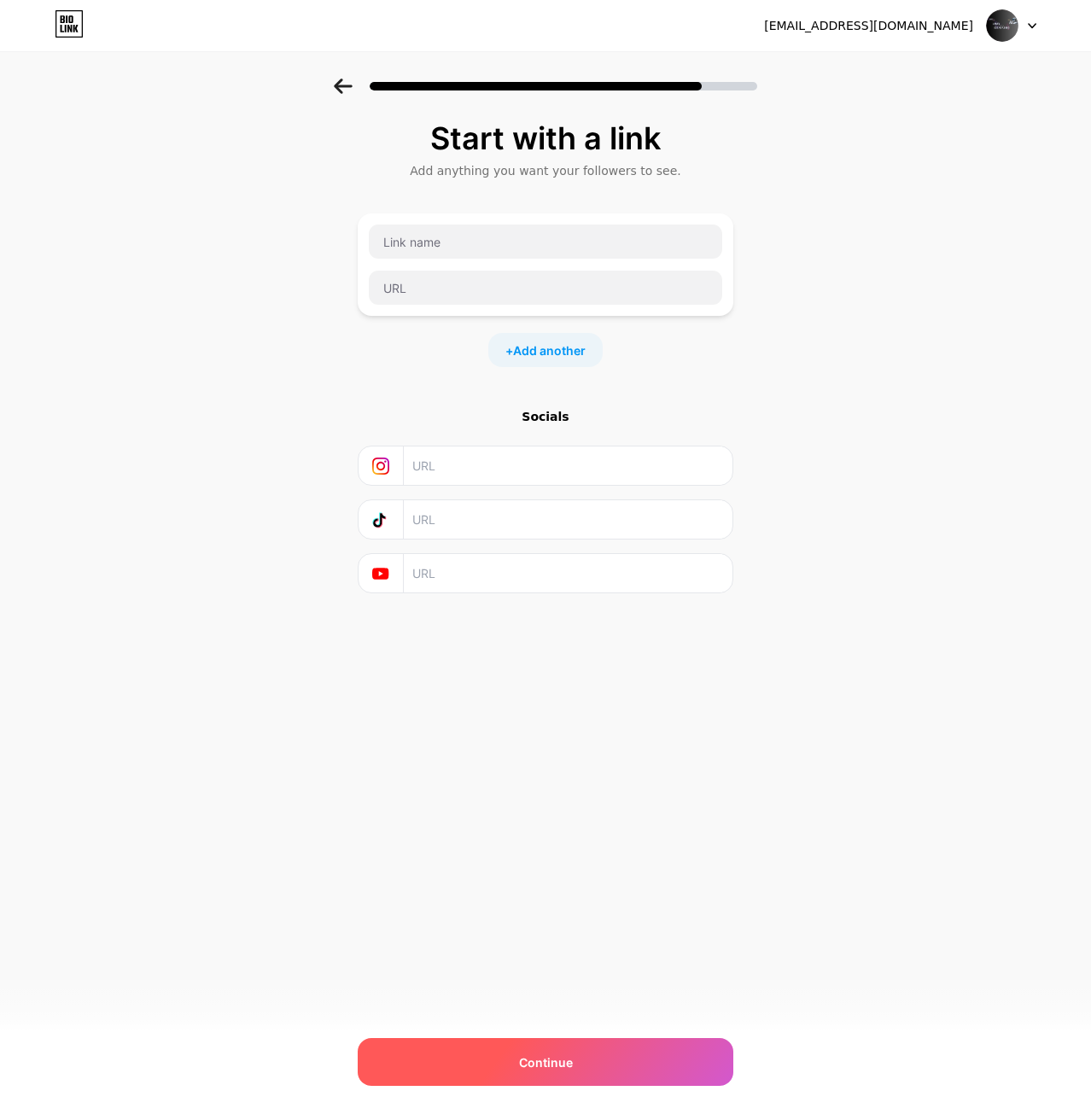
click at [629, 1050] on div "Continue" at bounding box center [545, 1061] width 375 height 48
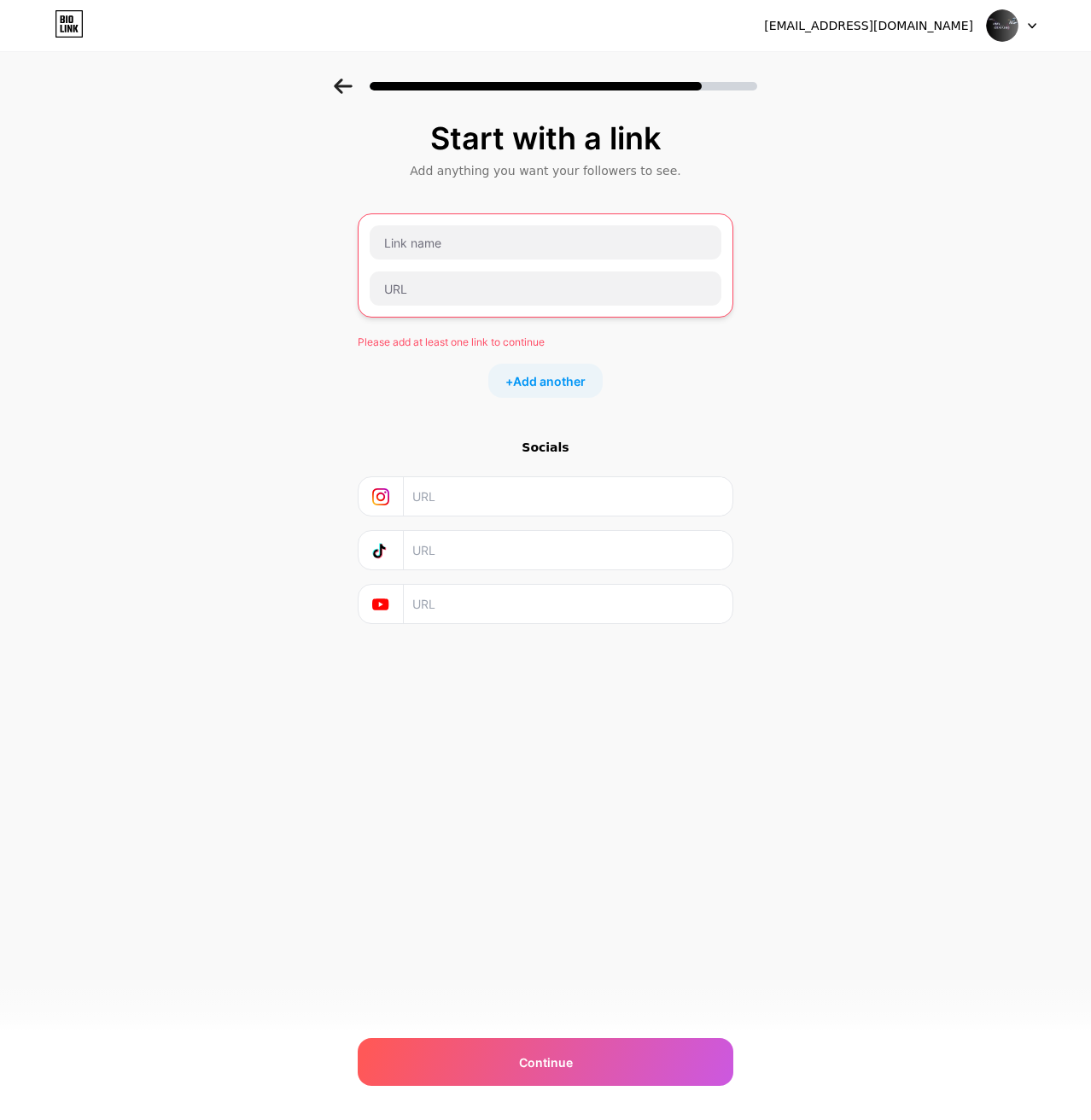
click at [999, 29] on img at bounding box center [1001, 25] width 33 height 33
click at [872, 63] on li "Logout" at bounding box center [929, 69] width 212 height 46
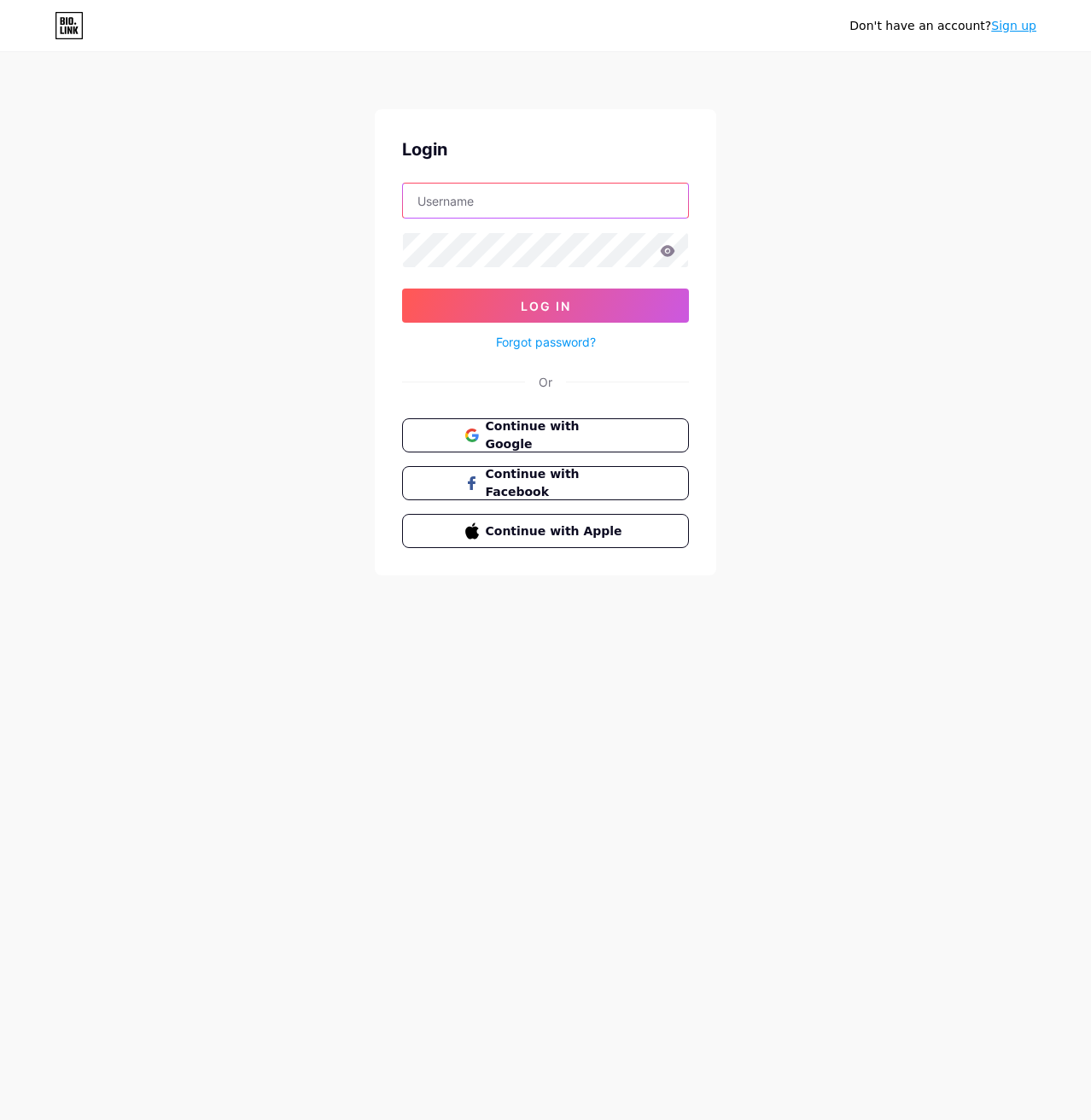
type input "[EMAIL_ADDRESS][DOMAIN_NAME]"
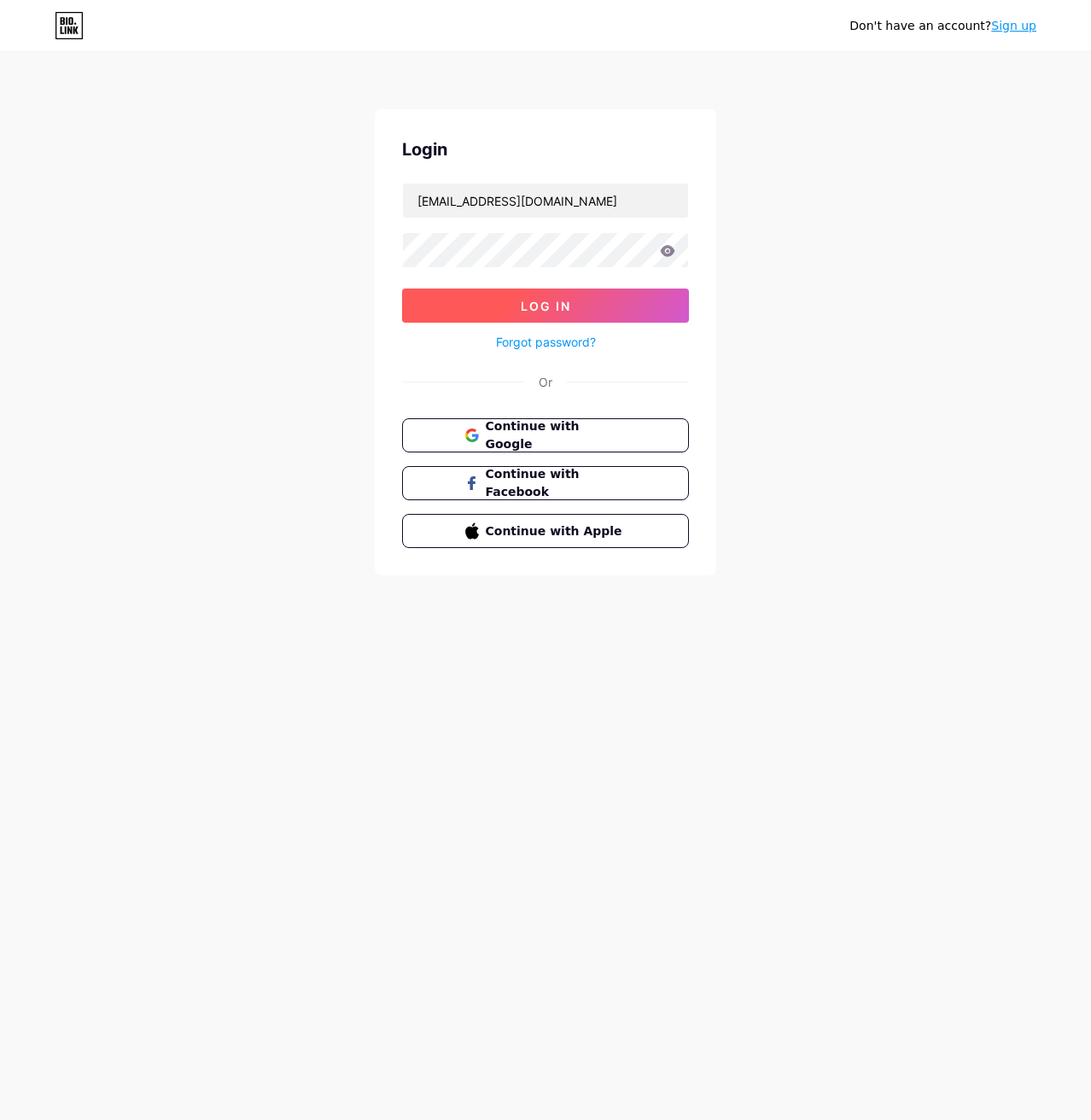
click at [555, 305] on span "Log In" at bounding box center [546, 306] width 50 height 15
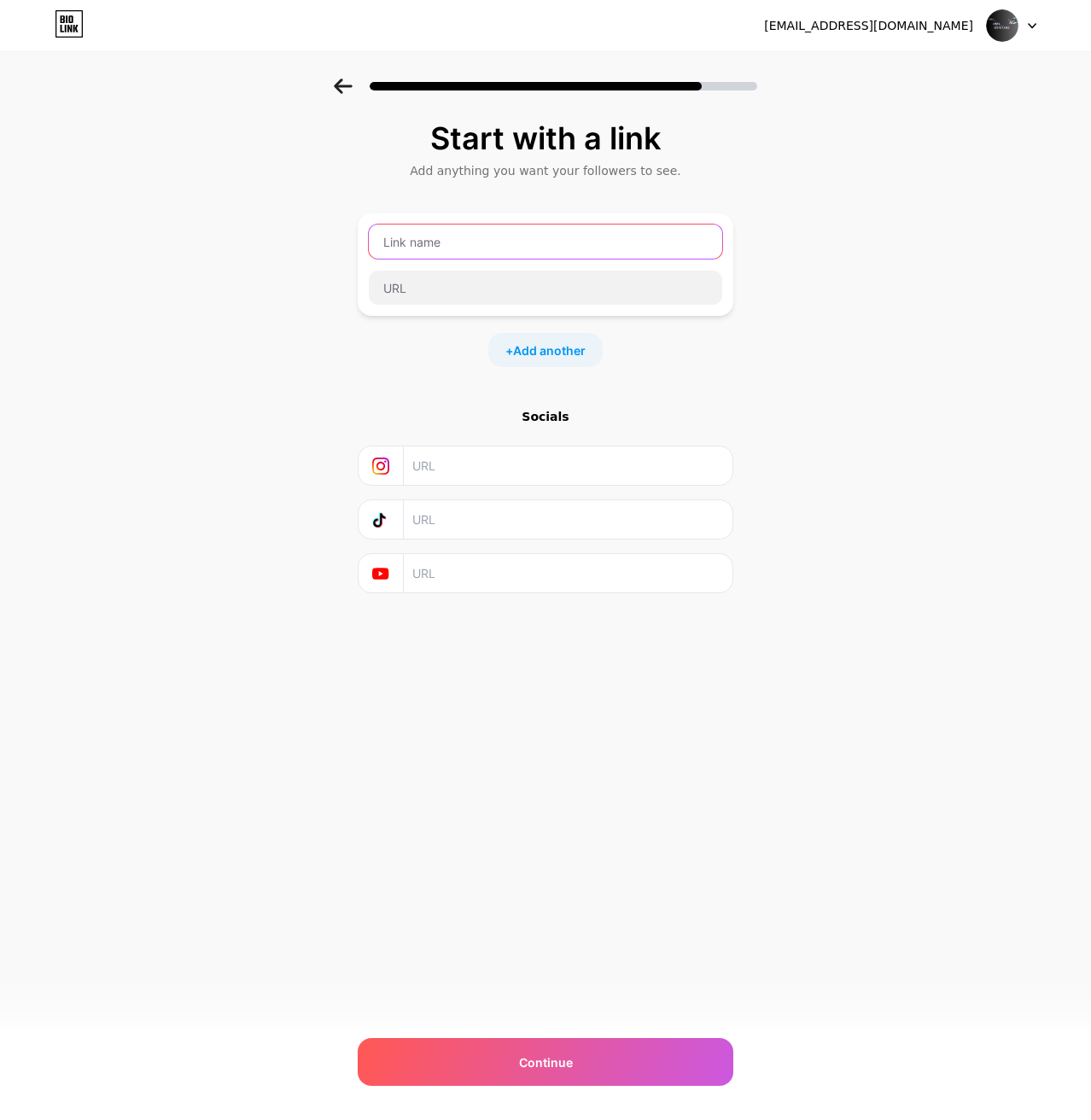
click at [498, 237] on input "text" at bounding box center [545, 241] width 354 height 35
type input "HMD [PERSON_NAME]"
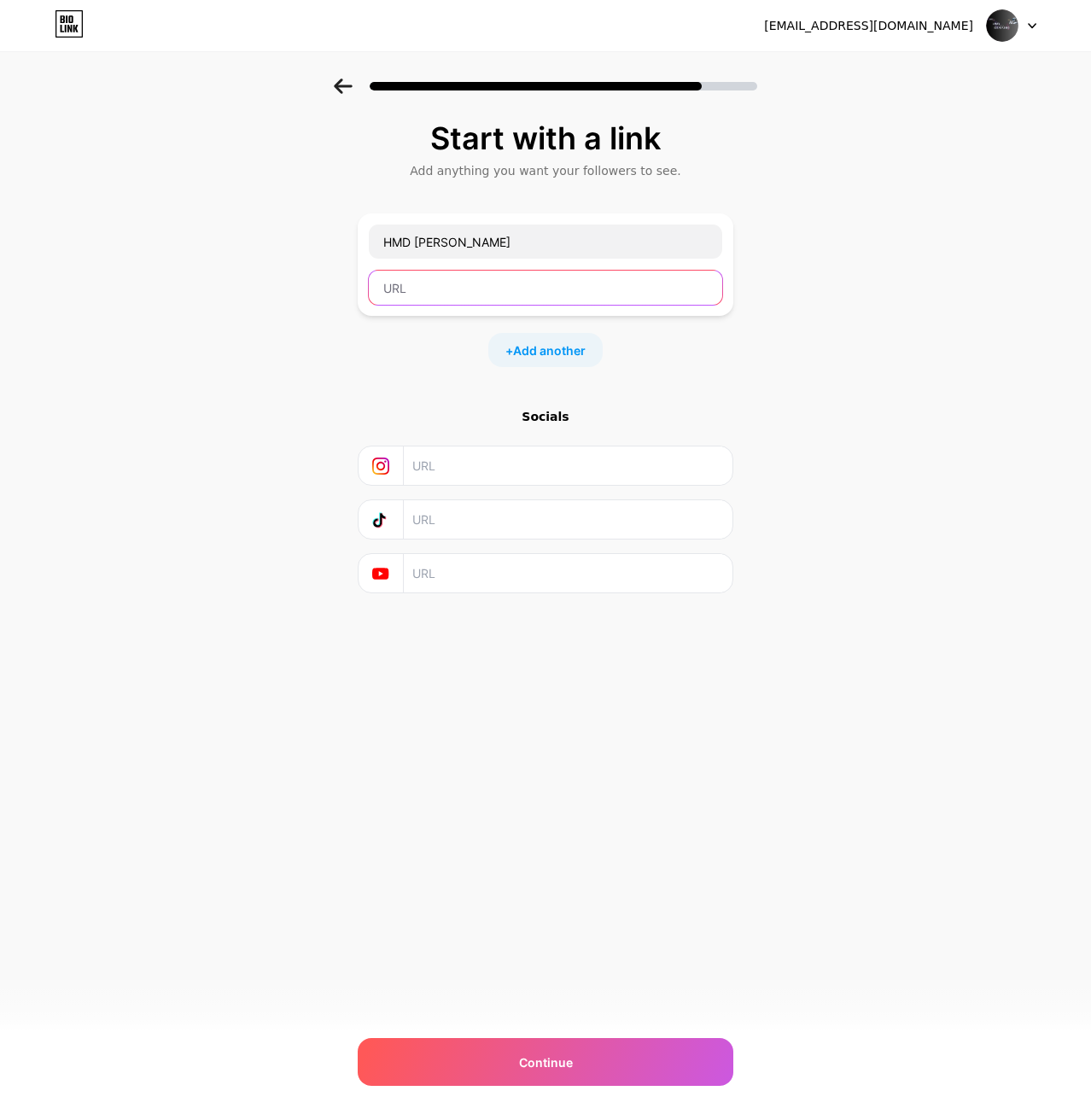
click at [511, 290] on input "text" at bounding box center [545, 287] width 354 height 35
click at [498, 511] on input "text" at bounding box center [567, 519] width 310 height 38
type input "d"
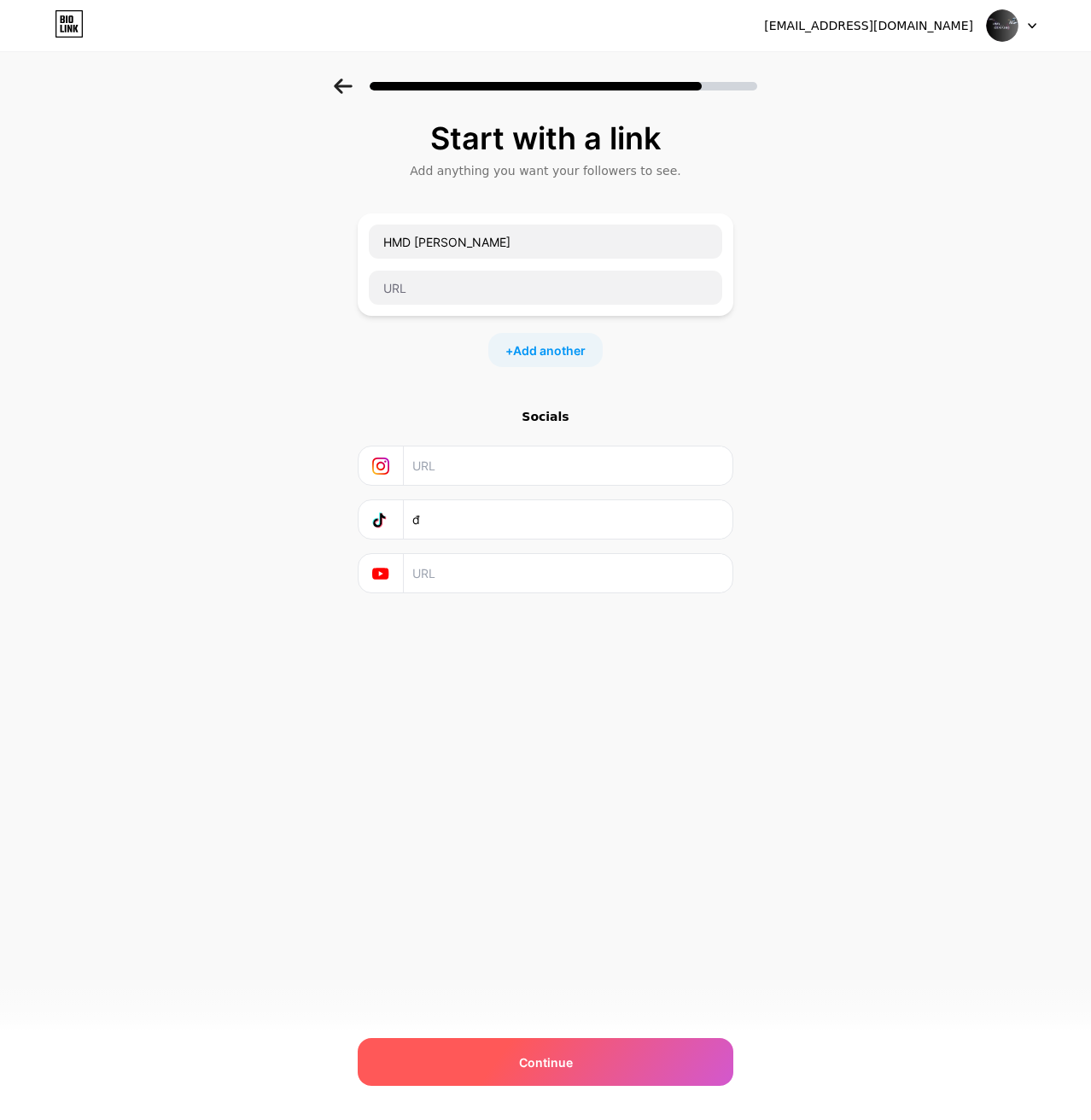
type input "đ"
click at [634, 1057] on div "Continue" at bounding box center [545, 1061] width 375 height 48
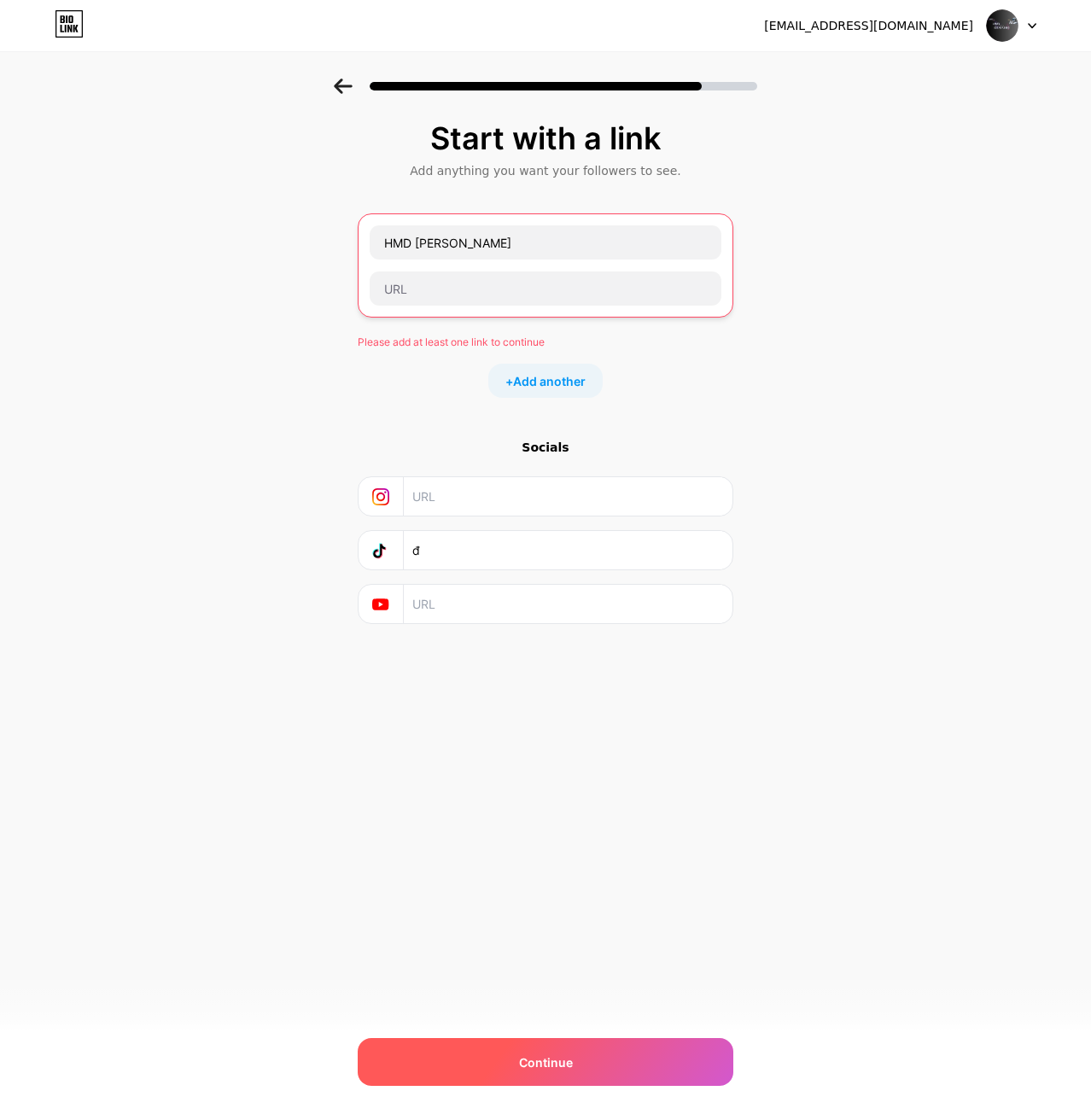
click at [634, 1055] on div "Continue" at bounding box center [545, 1061] width 375 height 48
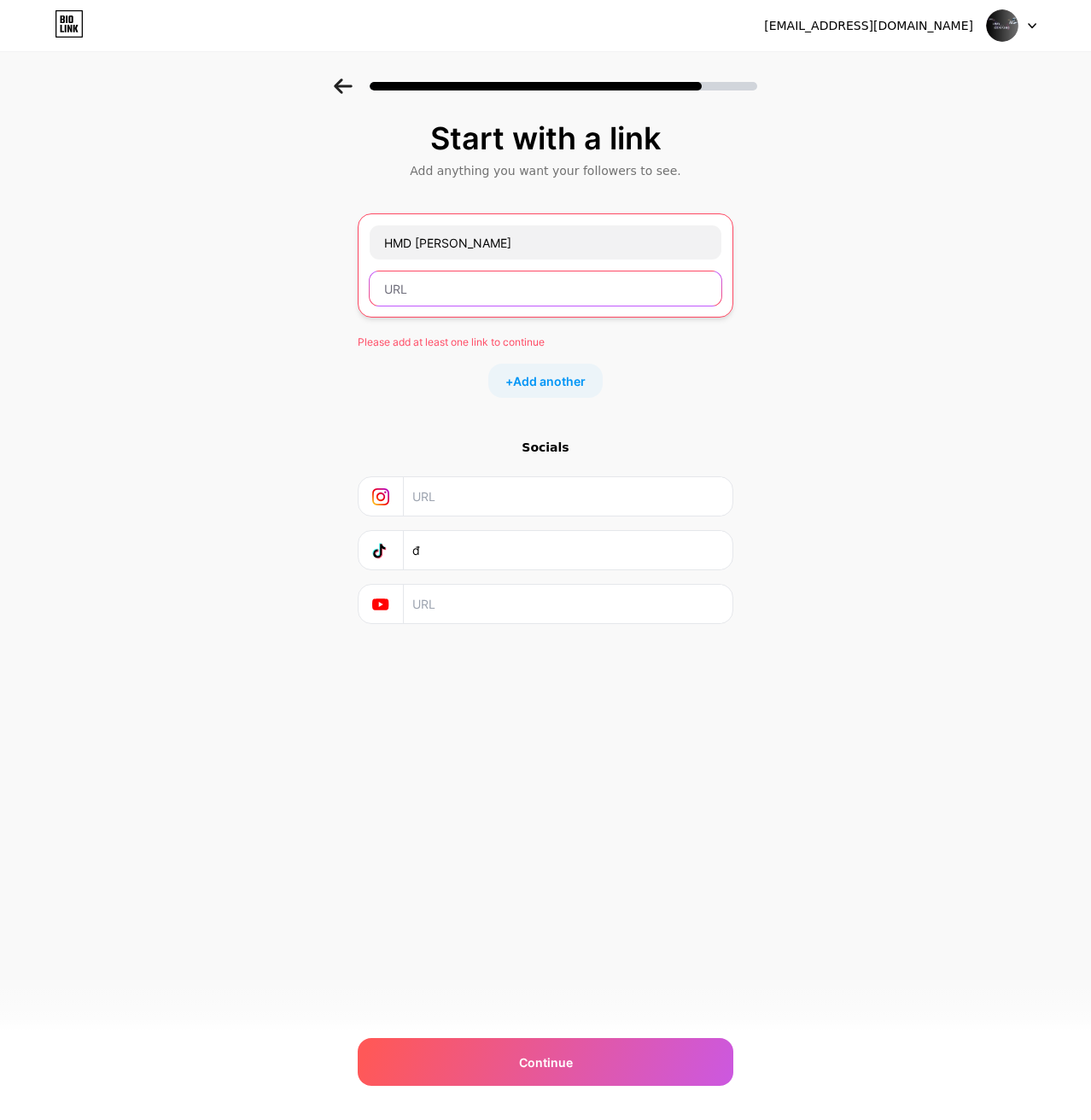
click at [433, 282] on input "text" at bounding box center [545, 288] width 352 height 35
click at [480, 274] on input "text" at bounding box center [545, 288] width 352 height 35
paste input "[URL][DOMAIN_NAME]"
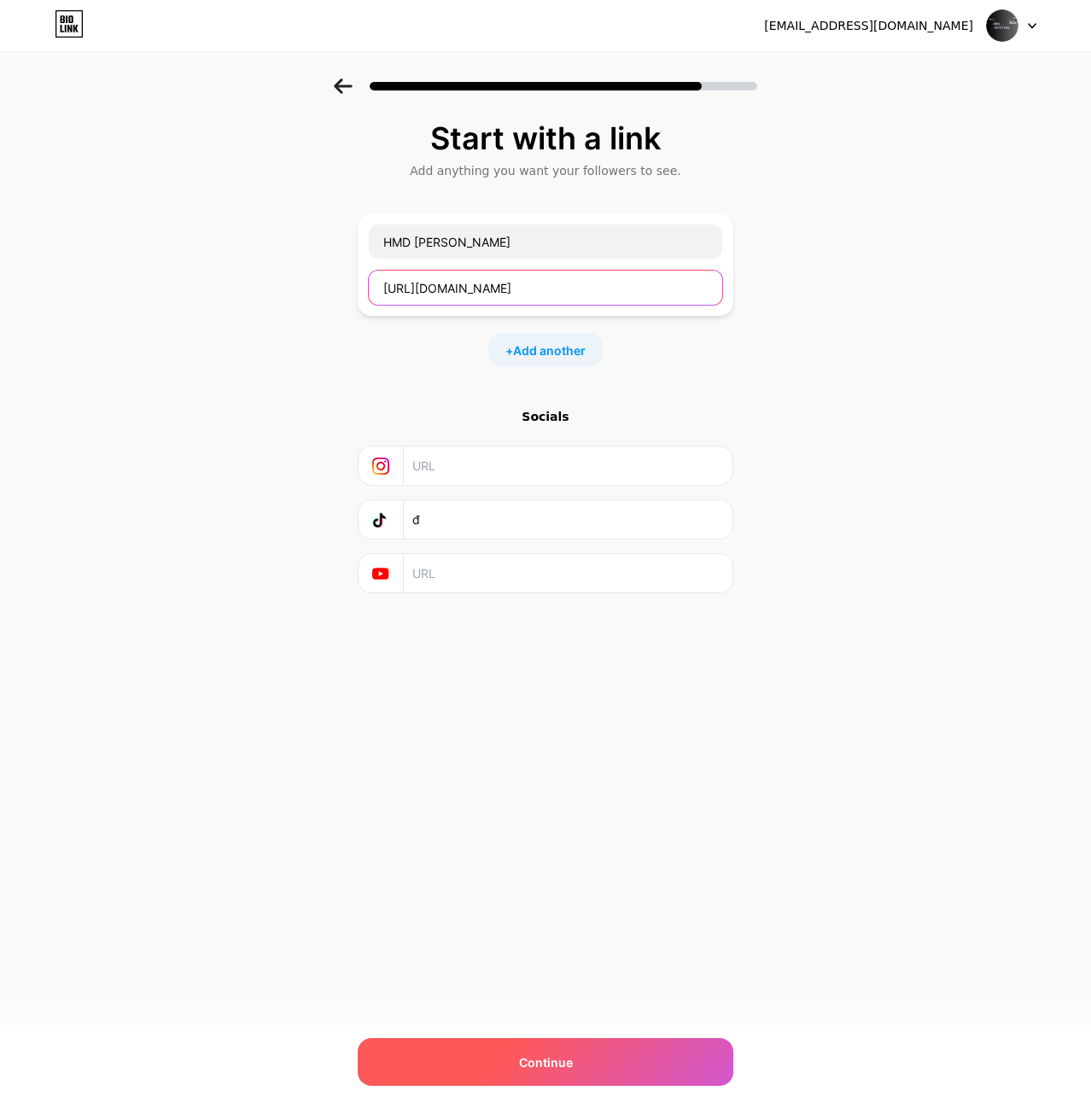
type input "[URL][DOMAIN_NAME]"
click at [583, 1061] on div "Continue" at bounding box center [545, 1061] width 375 height 48
click at [583, 1063] on div "Continue" at bounding box center [545, 1061] width 375 height 48
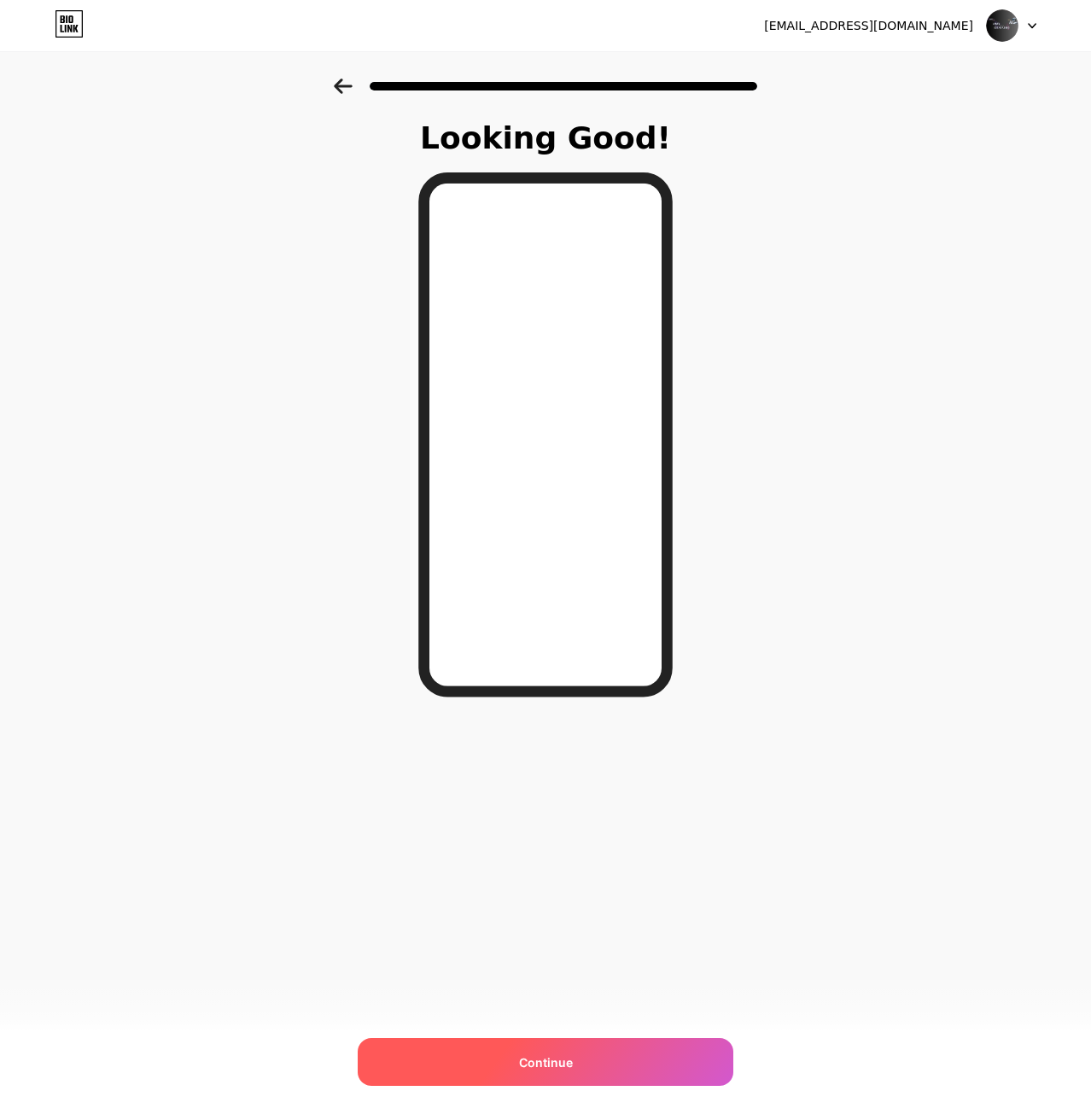
click at [583, 1062] on div "Continue" at bounding box center [545, 1061] width 375 height 48
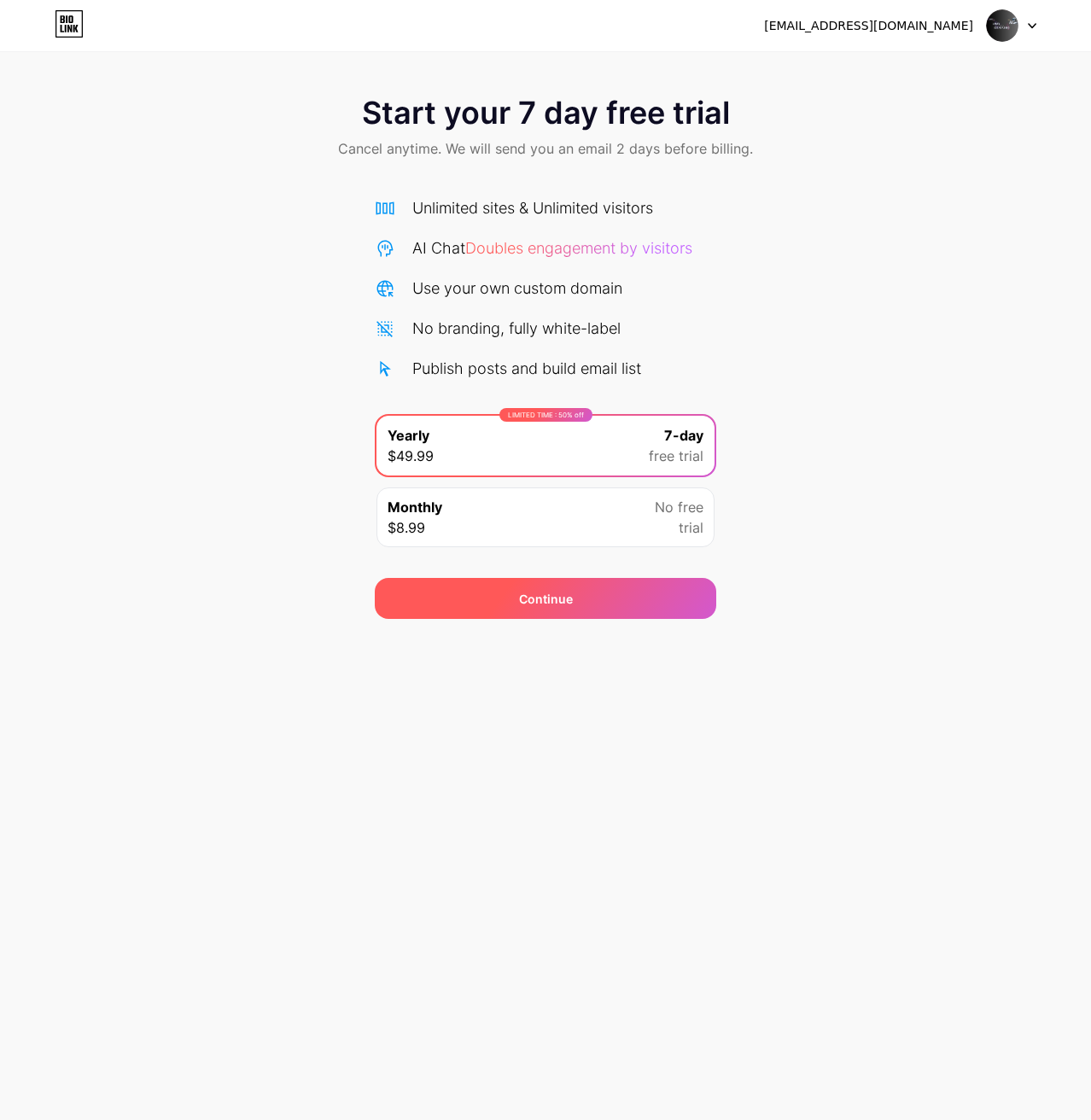
click at [534, 594] on span "Continue" at bounding box center [546, 598] width 54 height 18
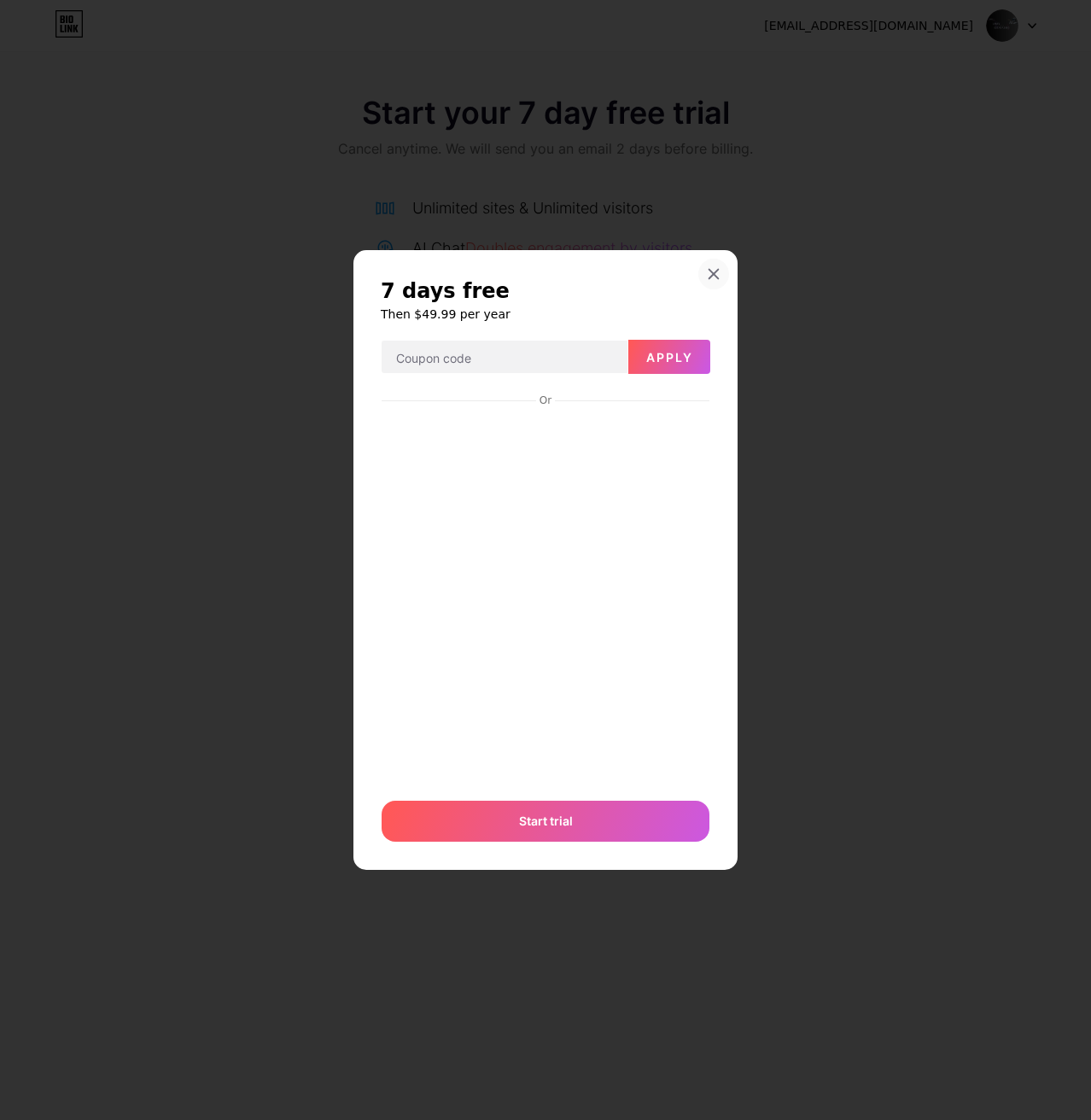
click at [708, 259] on div at bounding box center [713, 273] width 31 height 31
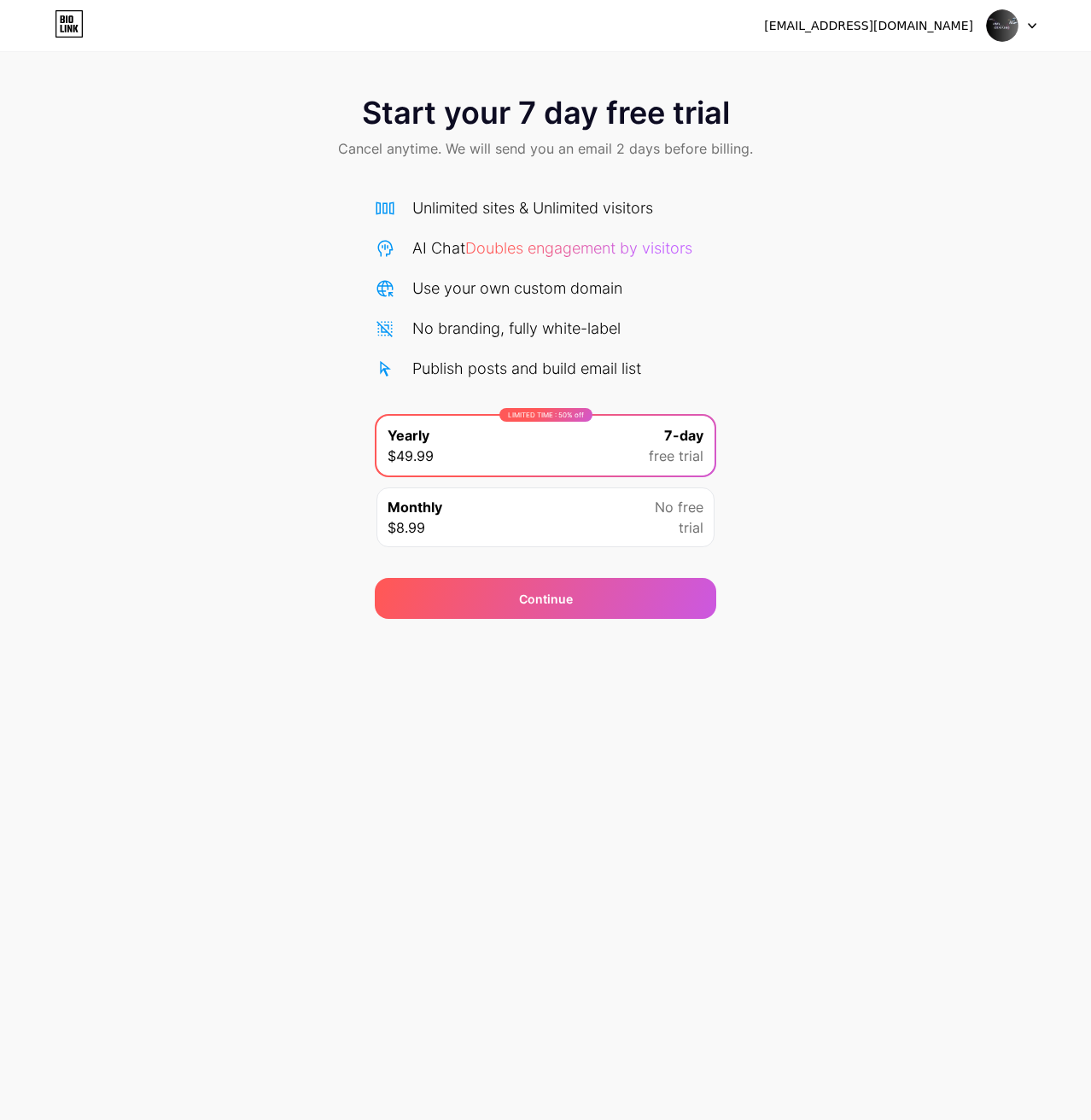
click at [77, 25] on icon at bounding box center [69, 23] width 29 height 27
